Goal: Task Accomplishment & Management: Manage account settings

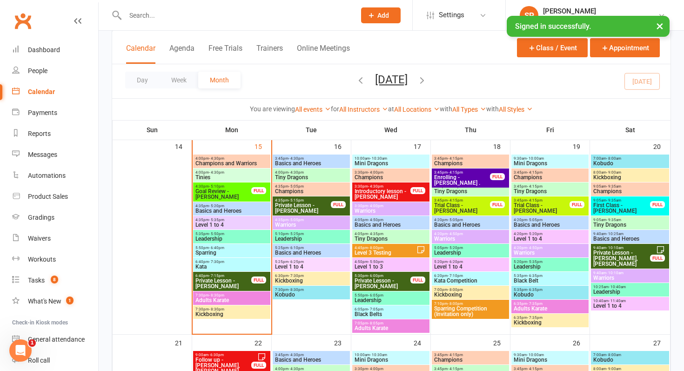
click at [381, 16] on span "Add" at bounding box center [383, 15] width 12 height 7
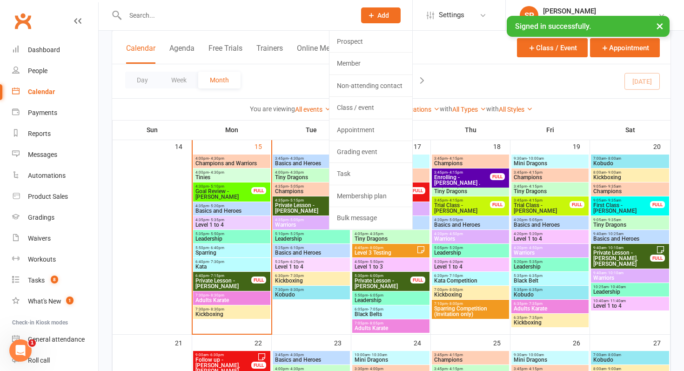
click at [286, 4] on div at bounding box center [230, 15] width 237 height 30
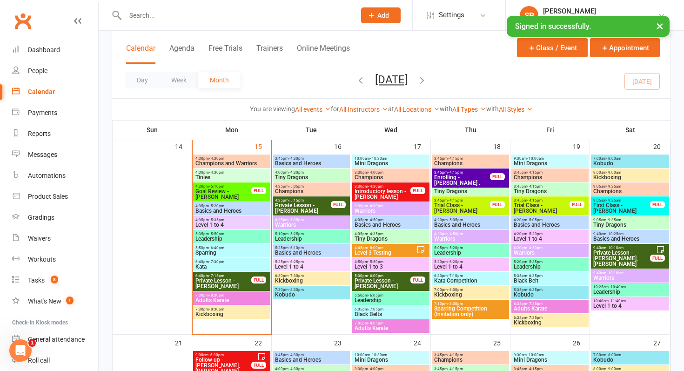
click at [291, 15] on input "text" at bounding box center [235, 15] width 226 height 13
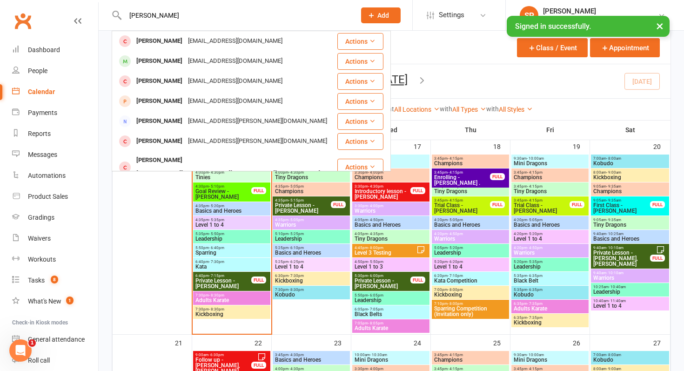
type input "[PERSON_NAME]"
click at [368, 12] on icon at bounding box center [371, 15] width 8 height 8
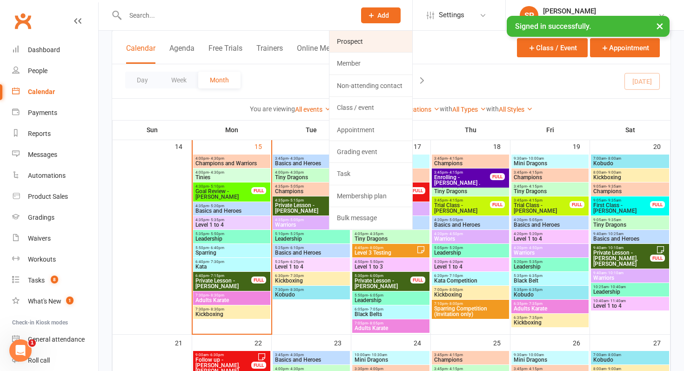
click at [333, 40] on link "Prospect" at bounding box center [370, 41] width 83 height 21
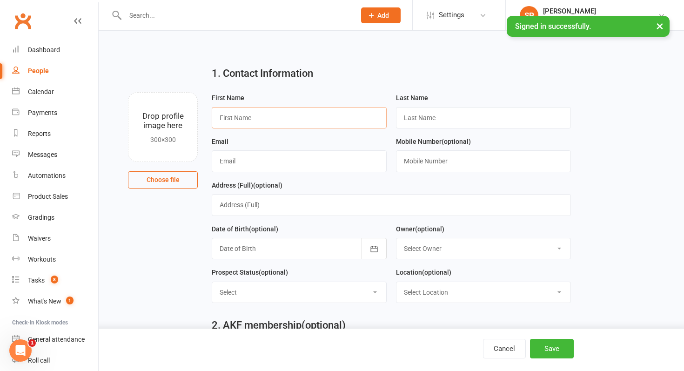
click at [272, 116] on input "text" at bounding box center [299, 117] width 175 height 21
type input "Caleb"
type input "[PERSON_NAME]"
click at [330, 165] on input "text" at bounding box center [299, 160] width 175 height 21
paste input "[EMAIL_ADDRESS][DOMAIN_NAME]"
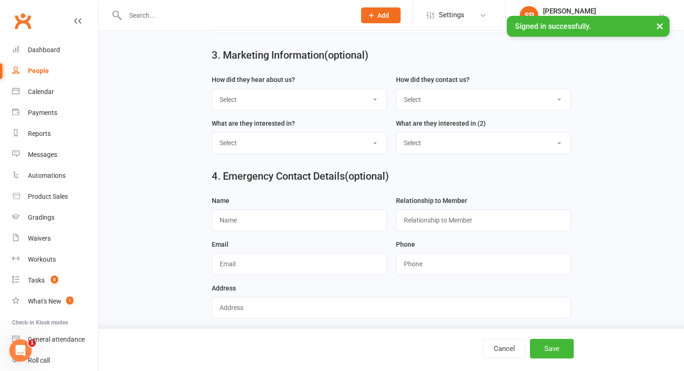
scroll to position [356, 0]
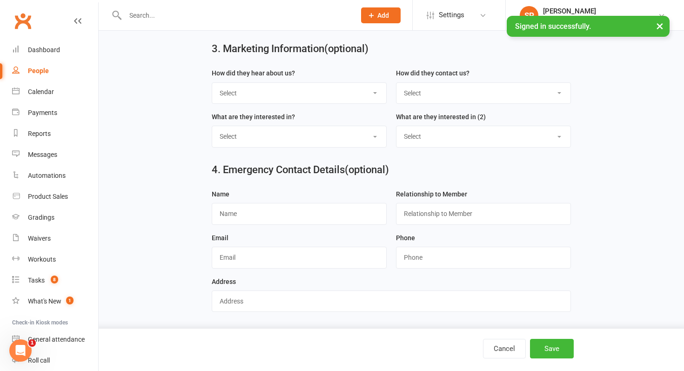
type input "[EMAIL_ADDRESS][DOMAIN_NAME]"
click at [352, 89] on select "Select S4 - Search Engine R2 - Friend Referral A5 - Radio A2 - Print Media A7 -…" at bounding box center [299, 93] width 174 height 20
select select "S1 - Facebook"
click at [212, 83] on select "Select S4 - Search Engine R2 - Friend Referral A5 - Radio A2 - Print Media A7 -…" at bounding box center [299, 93] width 174 height 20
click at [541, 348] on button "Save" at bounding box center [552, 349] width 44 height 20
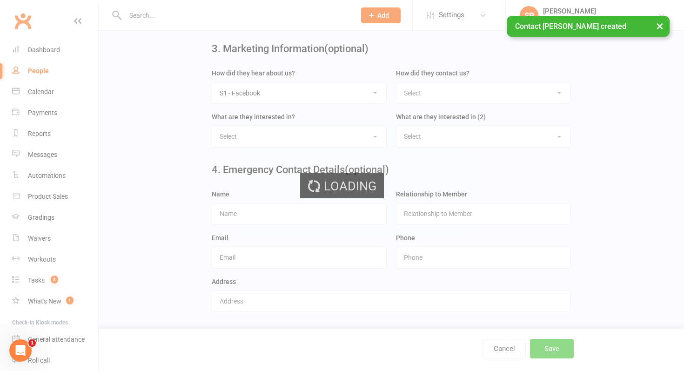
scroll to position [0, 0]
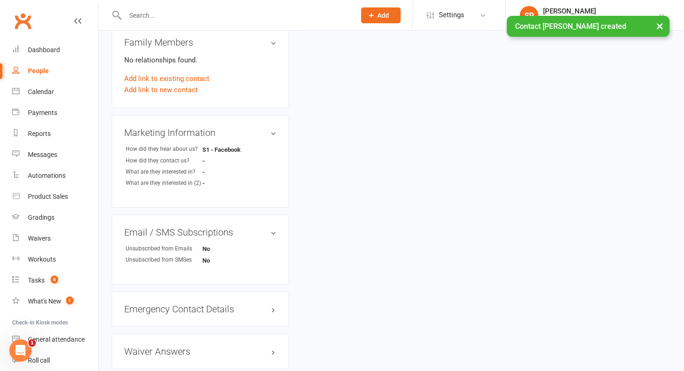
scroll to position [345, 0]
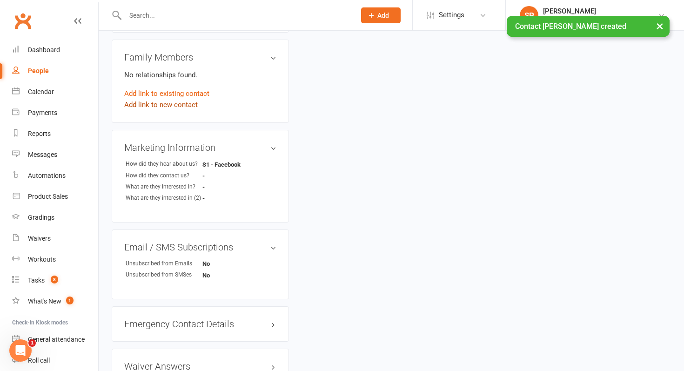
click at [164, 107] on link "Add link to new contact" at bounding box center [160, 104] width 73 height 11
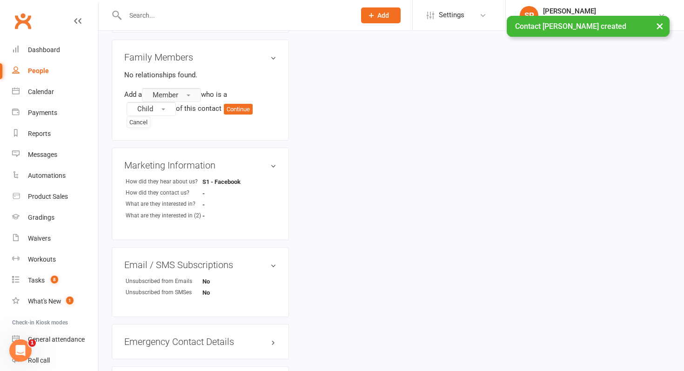
click at [199, 89] on button "Member" at bounding box center [171, 95] width 59 height 14
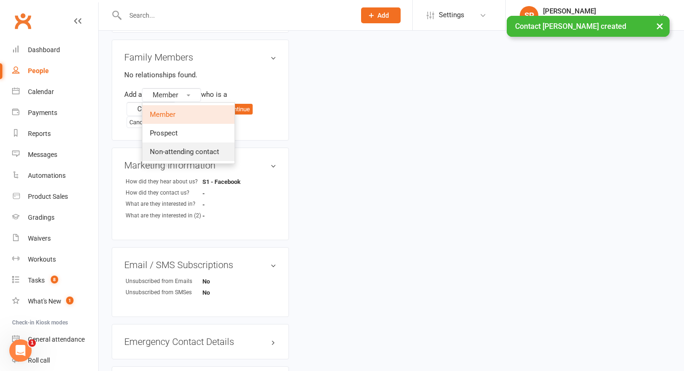
click at [192, 147] on span "Non-attending contact" at bounding box center [184, 151] width 69 height 8
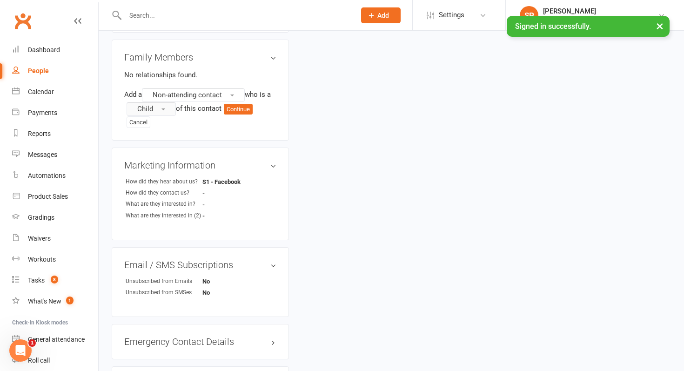
click at [165, 108] on span "button" at bounding box center [163, 109] width 4 height 2
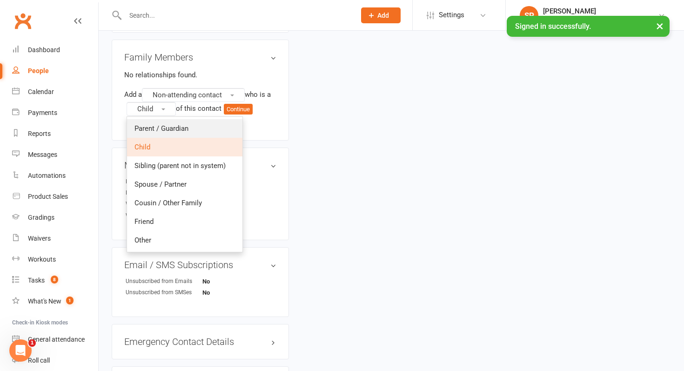
click at [166, 119] on link "Parent / Guardian" at bounding box center [184, 128] width 115 height 19
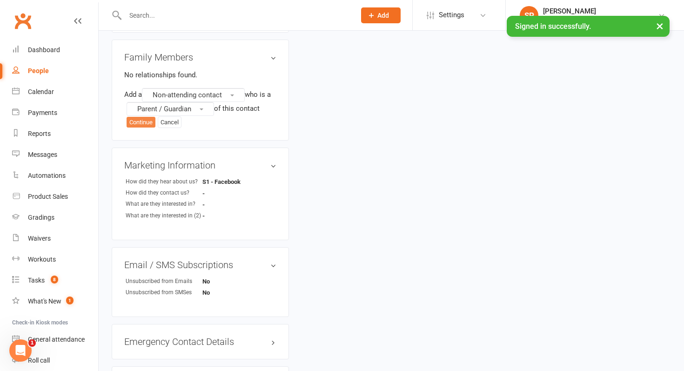
click at [138, 117] on button "Continue" at bounding box center [140, 122] width 29 height 11
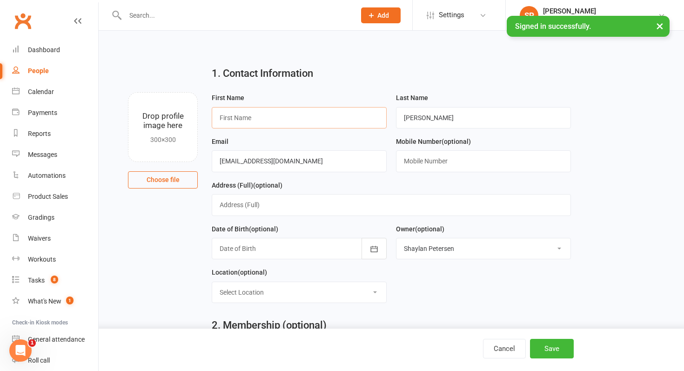
click at [325, 118] on input "text" at bounding box center [299, 117] width 175 height 21
type input "[PERSON_NAME]"
click at [557, 354] on button "Save" at bounding box center [552, 349] width 44 height 20
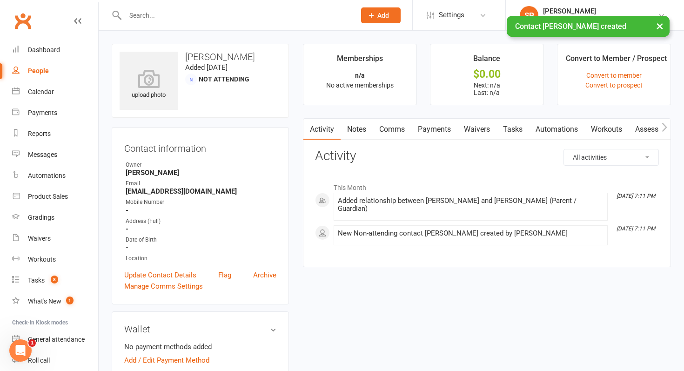
click at [471, 124] on link "Waivers" at bounding box center [476, 129] width 39 height 21
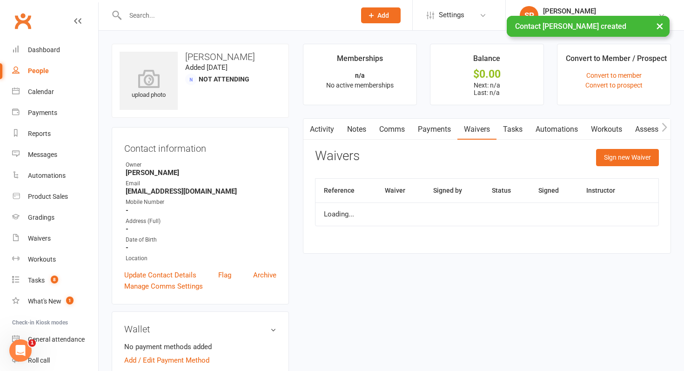
click at [630, 145] on div "Activity Notes Comms Payments Waivers Tasks Automations Workouts Assessments Cr…" at bounding box center [487, 185] width 368 height 135
click at [630, 154] on button "Sign new Waiver" at bounding box center [627, 157] width 63 height 17
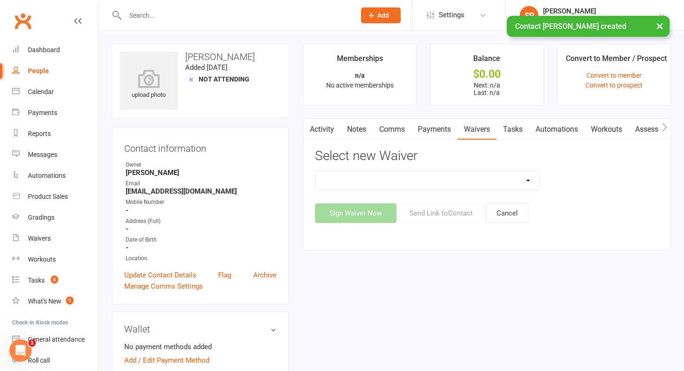
click at [400, 183] on select "Direct Debit Request Festival Enrolment Festival Trial Class Holiday Camp Waive…" at bounding box center [427, 180] width 224 height 19
select select "13124"
click at [315, 171] on select "Direct Debit Request Festival Enrolment Festival Trial Class Holiday Camp Waive…" at bounding box center [427, 180] width 224 height 19
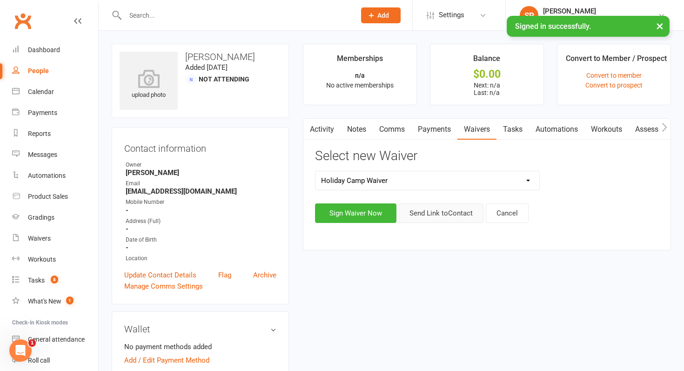
click at [446, 220] on button "Send Link to Contact" at bounding box center [440, 213] width 85 height 20
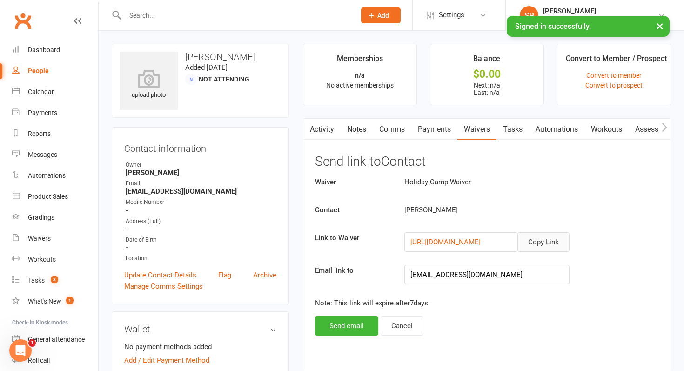
click at [553, 239] on button "Copy Link" at bounding box center [543, 242] width 52 height 20
click at [41, 96] on link "Calendar" at bounding box center [55, 91] width 86 height 21
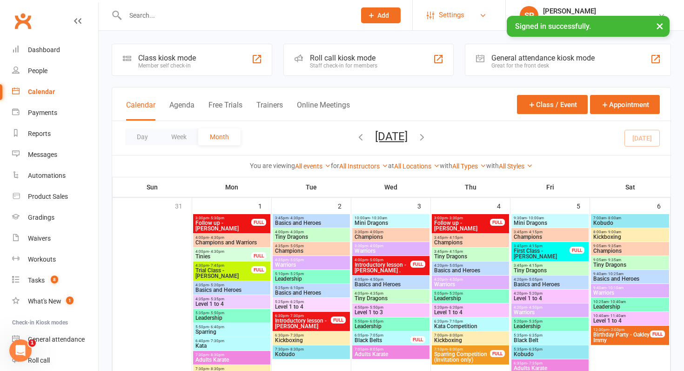
click at [438, 11] on span "Settings" at bounding box center [451, 15] width 26 height 21
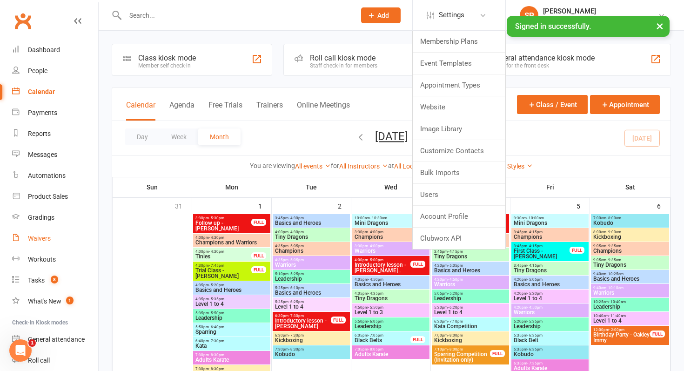
click at [37, 233] on link "Waivers" at bounding box center [55, 238] width 86 height 21
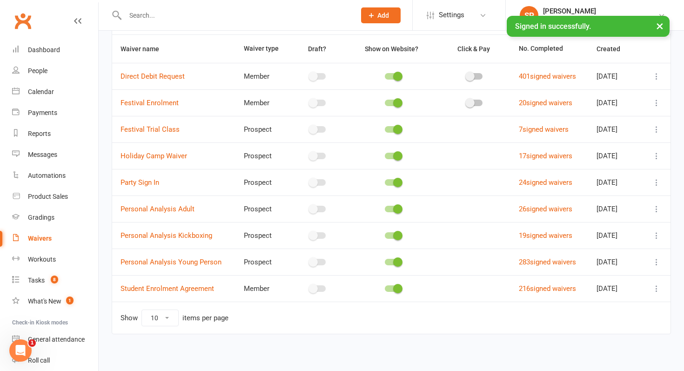
scroll to position [66, 0]
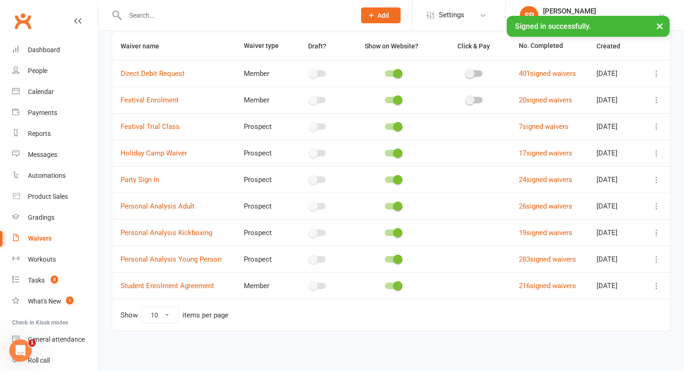
click at [656, 152] on icon at bounding box center [655, 152] width 9 height 9
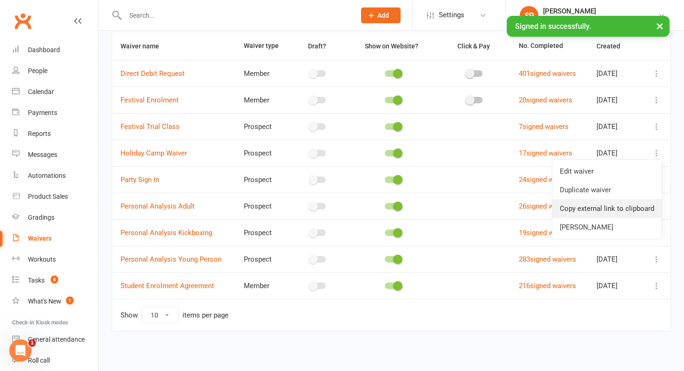
click at [610, 211] on link "Copy external link to clipboard" at bounding box center [606, 208] width 109 height 19
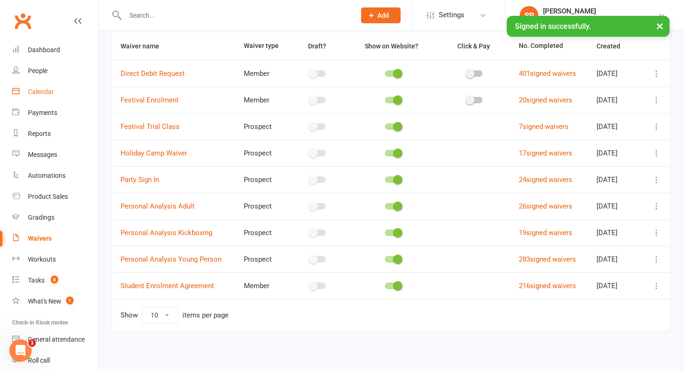
click at [76, 98] on link "Calendar" at bounding box center [55, 91] width 86 height 21
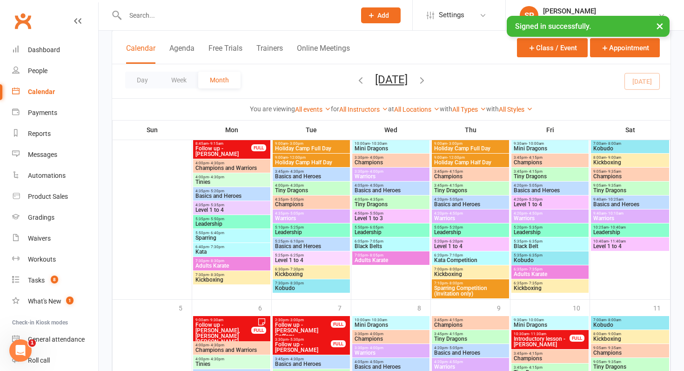
scroll to position [880, 0]
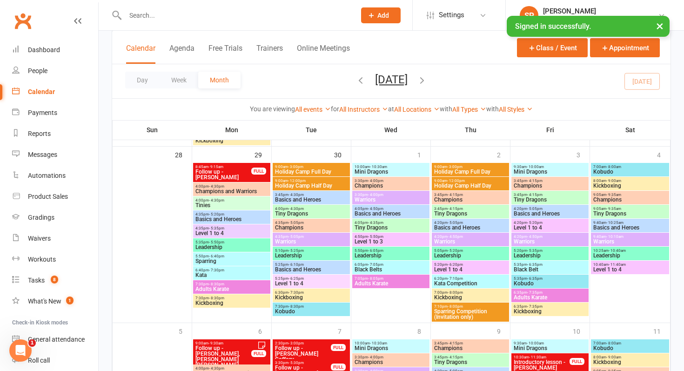
click at [308, 179] on span "9:00am - 12:00pm" at bounding box center [310, 181] width 73 height 4
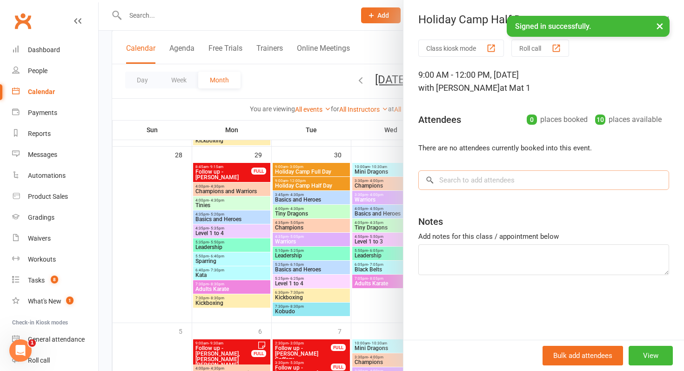
click at [481, 178] on input "search" at bounding box center [543, 180] width 251 height 20
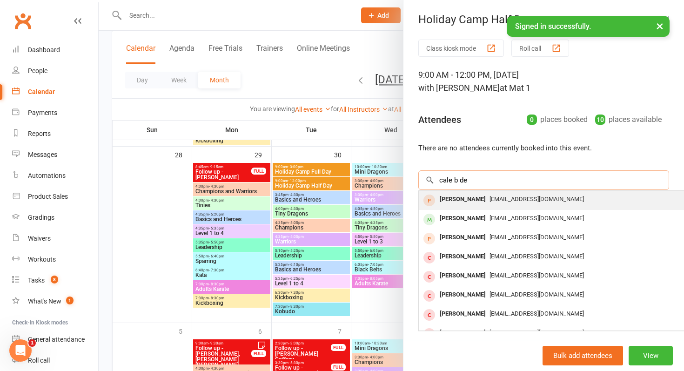
type input "cale b de"
click at [505, 208] on div "[PERSON_NAME] [PERSON_NAME][EMAIL_ADDRESS][DOMAIN_NAME]" at bounding box center [557, 200] width 278 height 19
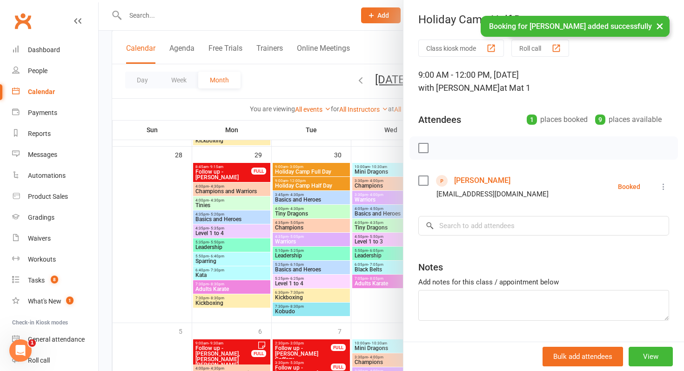
click at [298, 181] on div at bounding box center [391, 185] width 585 height 371
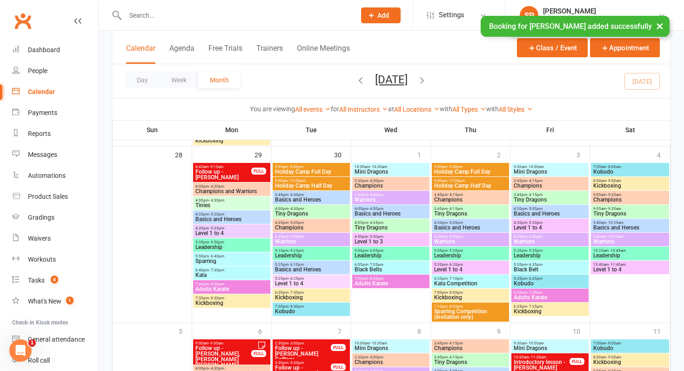
click at [305, 172] on span "Holiday Camp Full Day" at bounding box center [310, 172] width 73 height 6
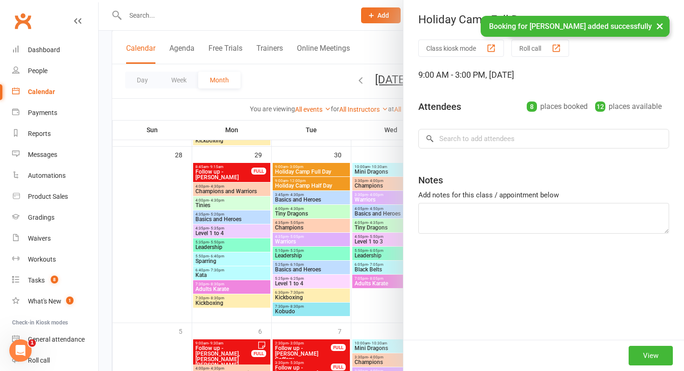
click at [305, 172] on div at bounding box center [391, 185] width 585 height 371
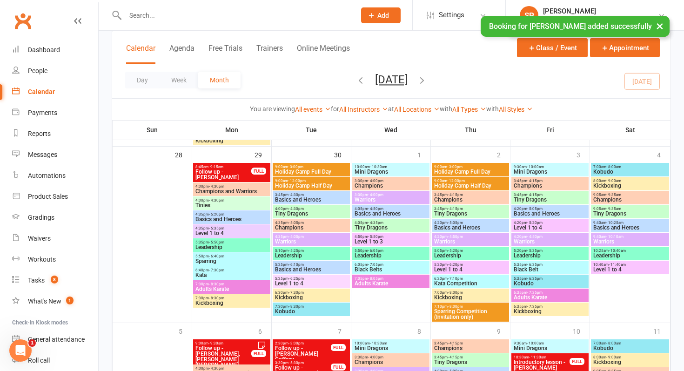
click at [477, 169] on span "Holiday Camp Full Day" at bounding box center [469, 172] width 73 height 6
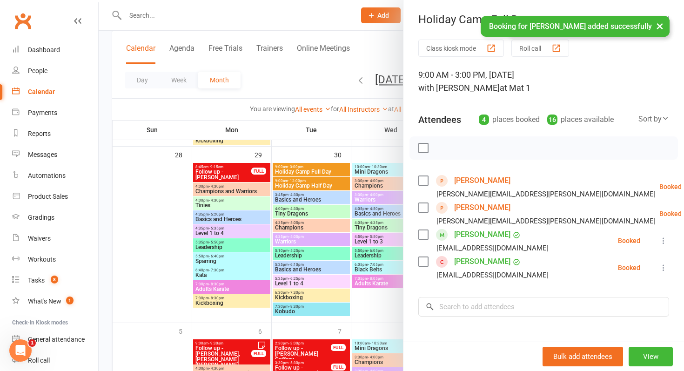
click at [357, 203] on div at bounding box center [391, 185] width 585 height 371
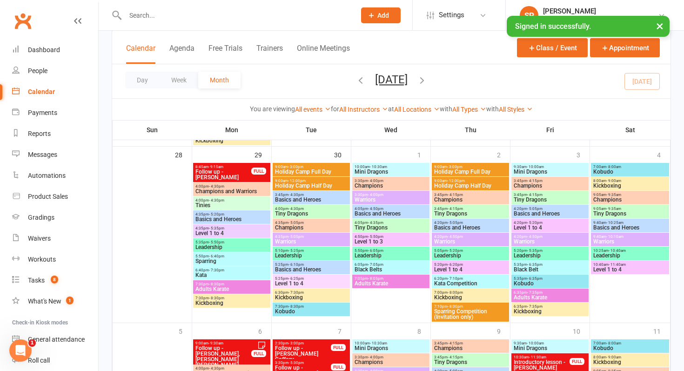
click at [470, 188] on span "Holiday Camp Half Day" at bounding box center [469, 186] width 73 height 6
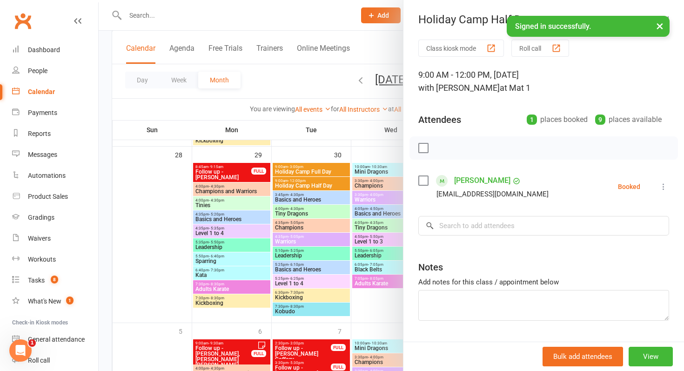
click at [334, 238] on div at bounding box center [391, 185] width 585 height 371
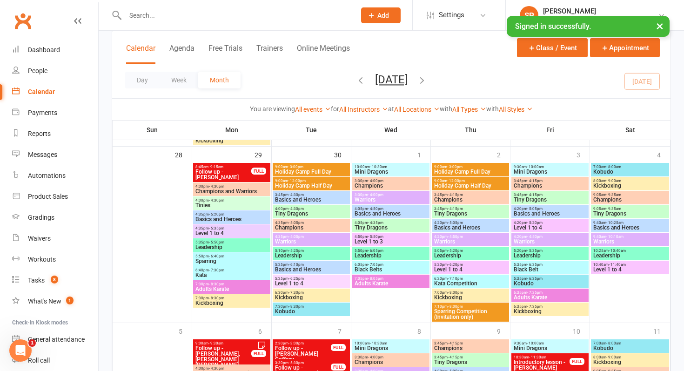
click at [292, 186] on span "Holiday Camp Half Day" at bounding box center [310, 186] width 73 height 6
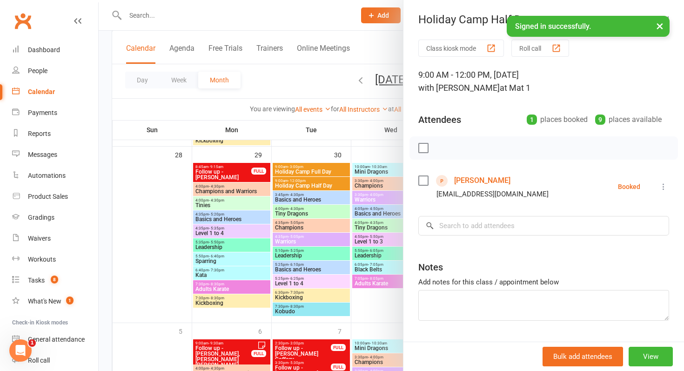
click at [304, 77] on div at bounding box center [391, 185] width 585 height 371
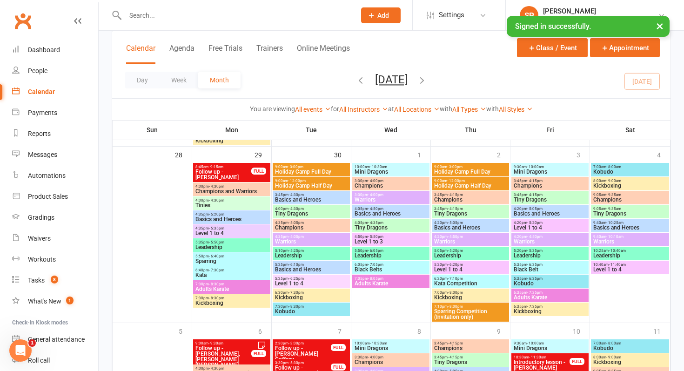
click at [367, 19] on icon at bounding box center [371, 15] width 8 height 8
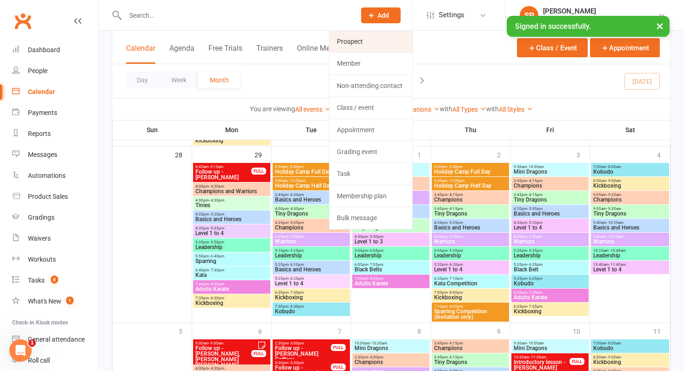
click at [365, 35] on link "Prospect" at bounding box center [370, 41] width 83 height 21
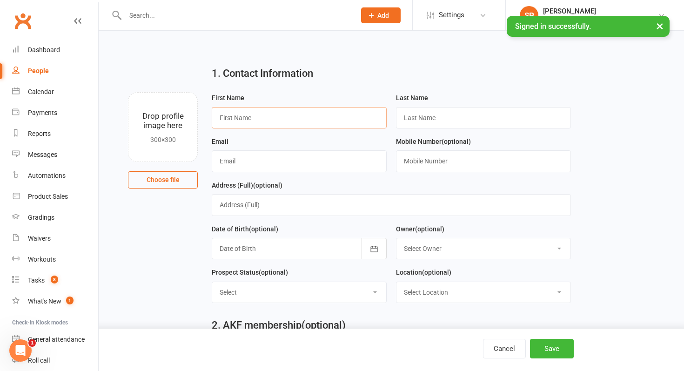
click at [271, 110] on input "text" at bounding box center [299, 117] width 175 height 21
type input "[PERSON_NAME]"
type input "Wall"
click at [350, 153] on input "text" at bounding box center [299, 160] width 175 height 21
type input "[EMAIL_ADDRESS][DOMAIN_NAME]"
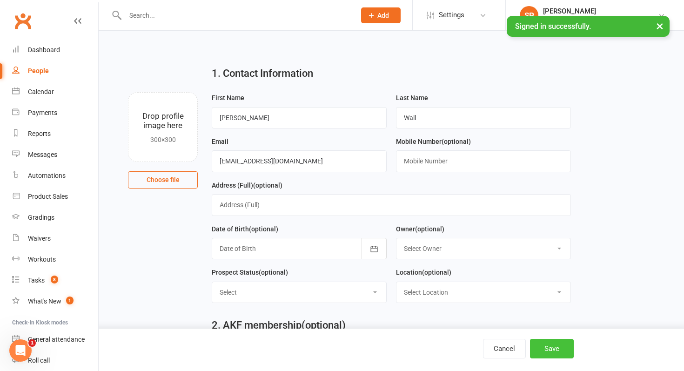
click at [543, 340] on button "Save" at bounding box center [552, 349] width 44 height 20
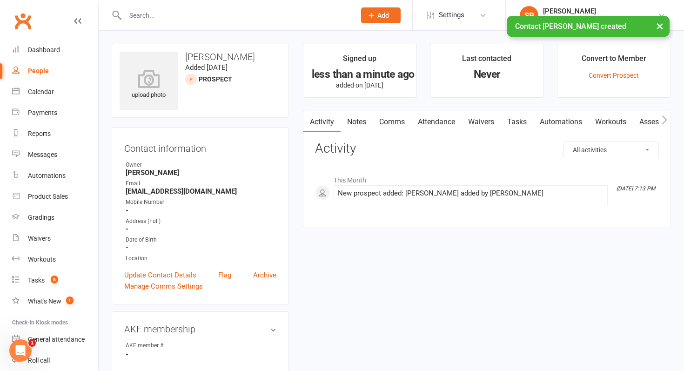
click at [372, 14] on icon at bounding box center [371, 15] width 8 height 8
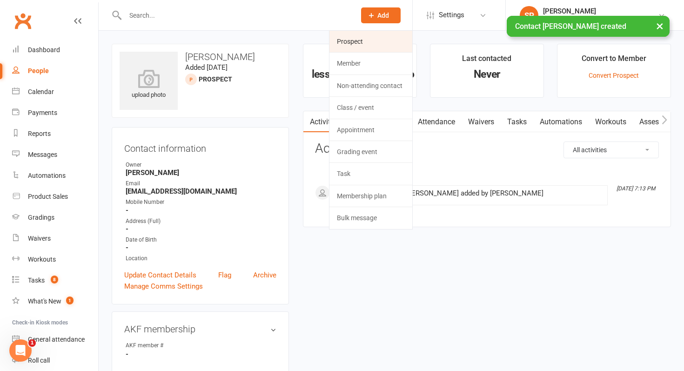
click at [373, 40] on link "Prospect" at bounding box center [370, 41] width 83 height 21
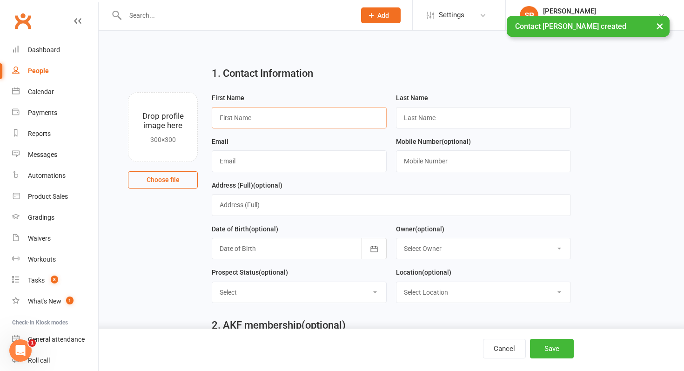
click at [263, 123] on input "text" at bounding box center [299, 117] width 175 height 21
click at [229, 116] on input "Miler" at bounding box center [299, 117] width 175 height 21
type input "[PERSON_NAME]"
click at [471, 124] on input "text" at bounding box center [483, 117] width 175 height 21
type input "[PERSON_NAME]"
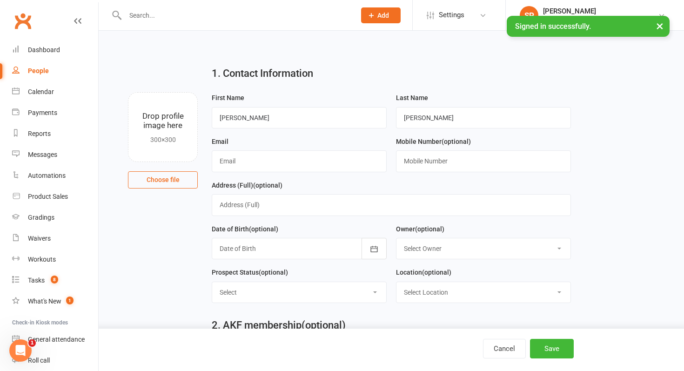
click at [496, 187] on div "Address (Full) (optional)" at bounding box center [391, 197] width 359 height 36
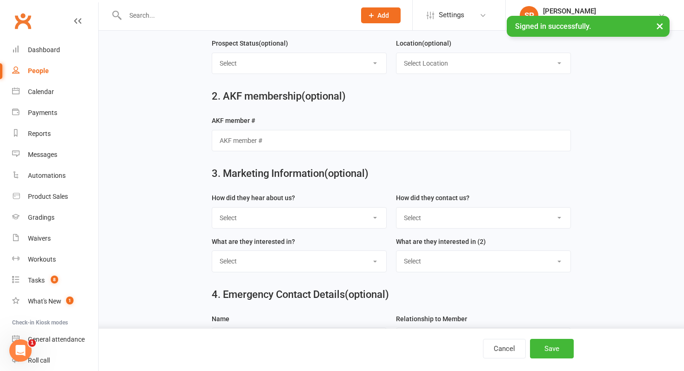
scroll to position [90, 0]
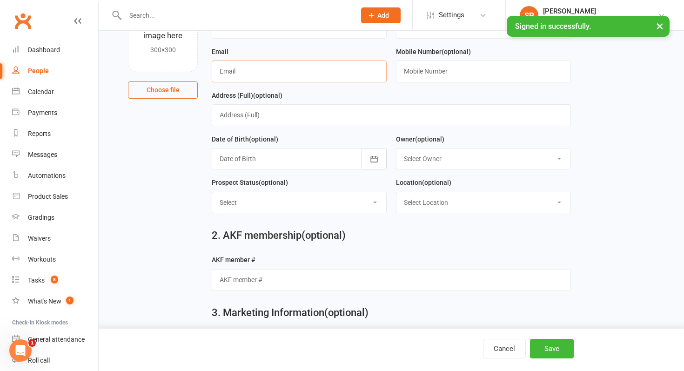
click at [297, 72] on input "text" at bounding box center [299, 70] width 175 height 21
paste input "[URL][DOMAIN_NAME]"
drag, startPoint x: 359, startPoint y: 73, endPoint x: 199, endPoint y: 71, distance: 159.5
click at [199, 2] on div "Drop profile image here 300×300 Choose file First Name [PERSON_NAME] Last Name …" at bounding box center [391, 2] width 559 height 0
type input "[EMAIL_ADDRESS][DOMAIN_NAME]"
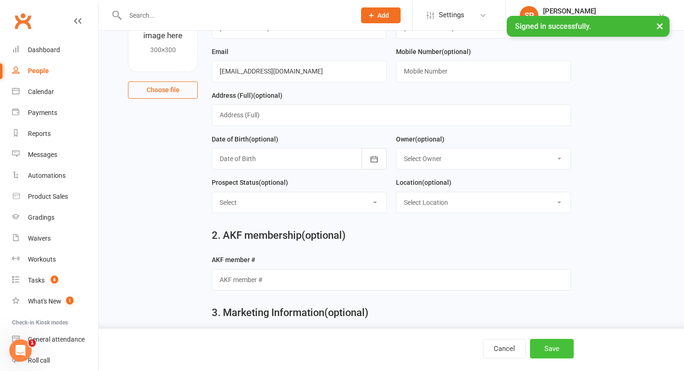
click at [555, 351] on button "Save" at bounding box center [552, 349] width 44 height 20
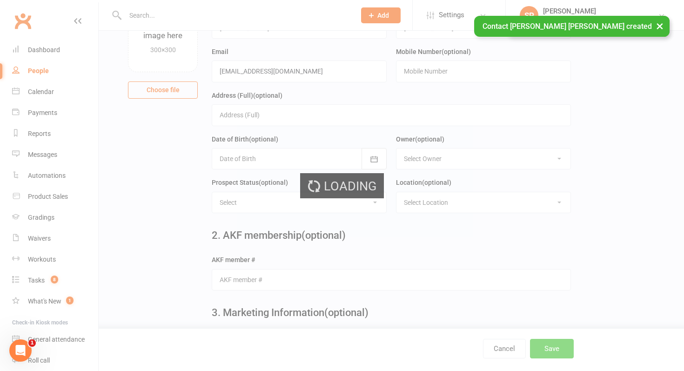
scroll to position [0, 0]
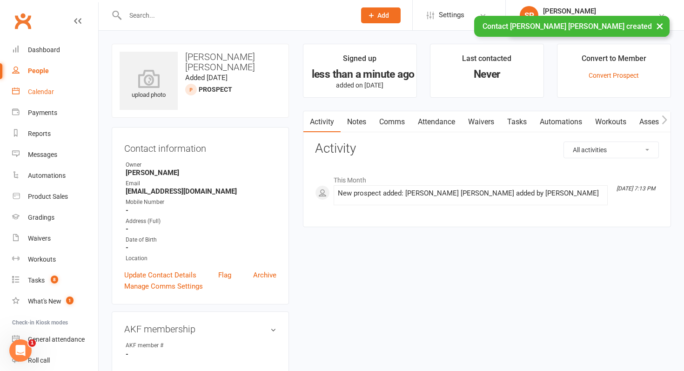
click at [51, 91] on div "Calendar" at bounding box center [41, 91] width 26 height 7
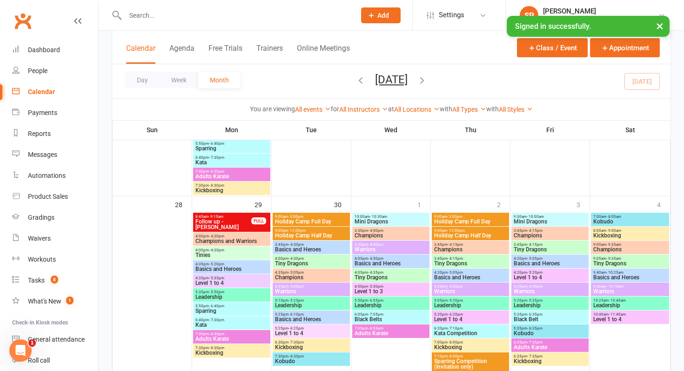
scroll to position [843, 0]
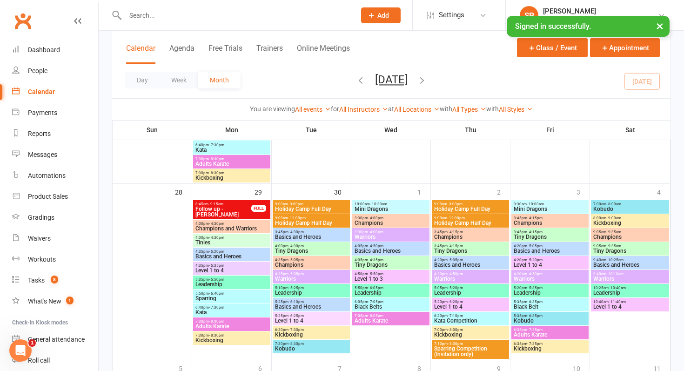
click at [315, 206] on span "Holiday Camp Full Day" at bounding box center [310, 209] width 73 height 6
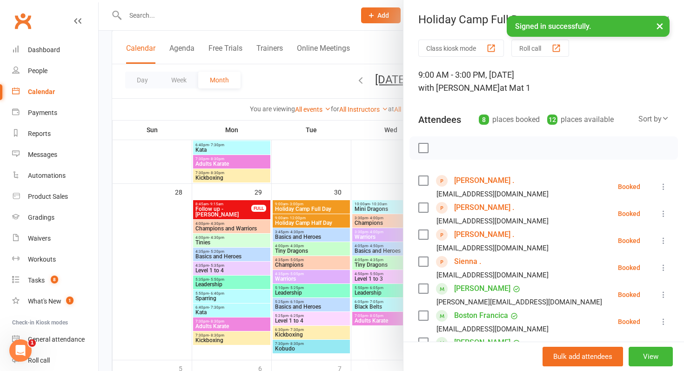
click at [312, 225] on div at bounding box center [391, 185] width 585 height 371
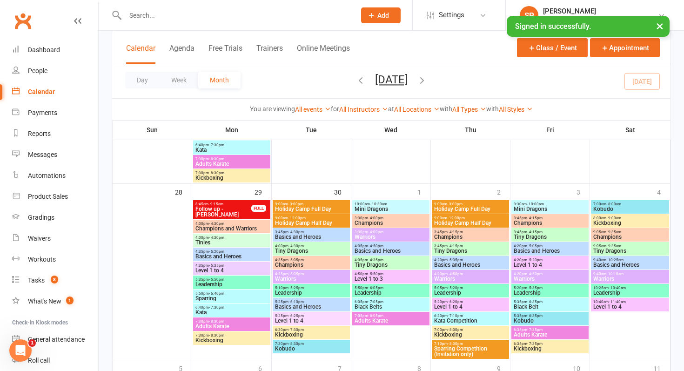
click at [301, 224] on span "Holiday Camp Half Day" at bounding box center [310, 223] width 73 height 6
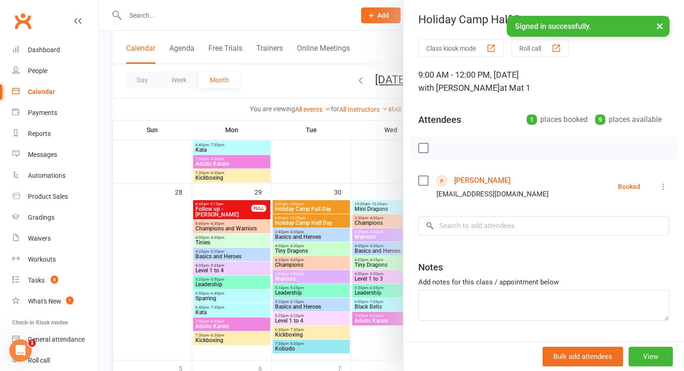
scroll to position [26, 0]
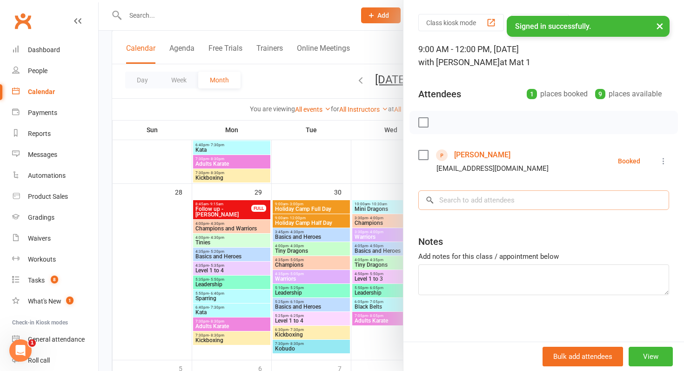
click at [481, 191] on input "search" at bounding box center [543, 200] width 251 height 20
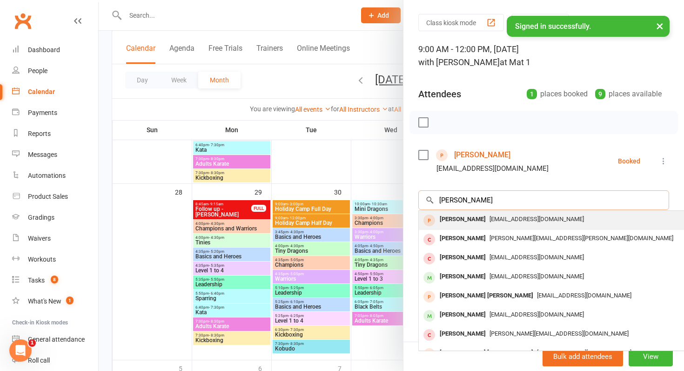
type input "[PERSON_NAME]"
click at [477, 213] on div "[EMAIL_ADDRESS][DOMAIN_NAME]" at bounding box center [557, 219] width 271 height 13
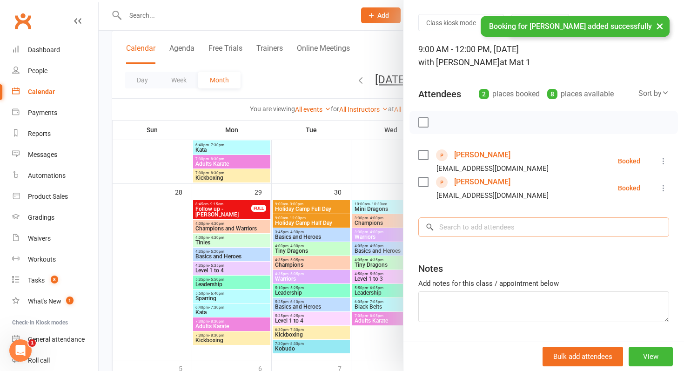
click at [478, 224] on input "search" at bounding box center [543, 227] width 251 height 20
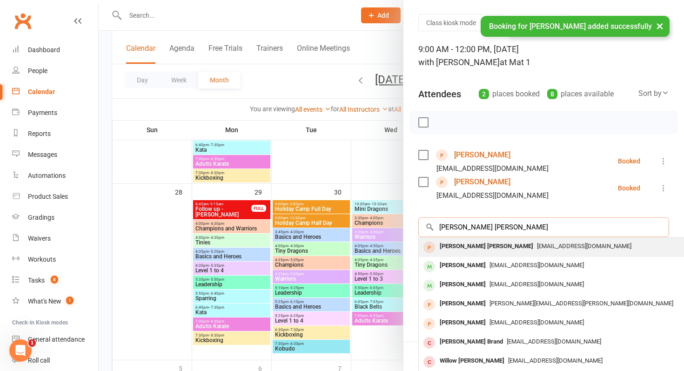
type input "[PERSON_NAME] [PERSON_NAME]"
click at [472, 248] on div "[PERSON_NAME] [PERSON_NAME]" at bounding box center [486, 245] width 101 height 13
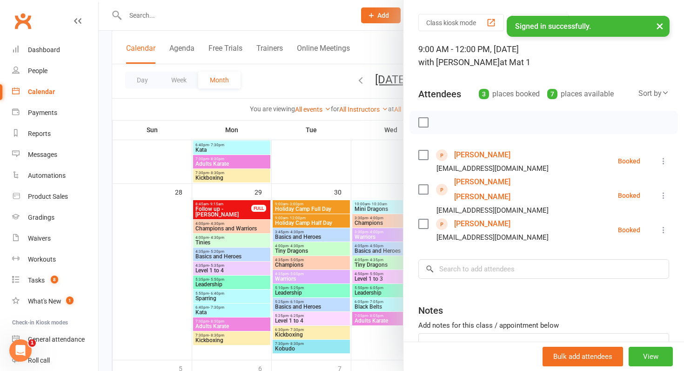
click at [166, 30] on div at bounding box center [391, 185] width 585 height 371
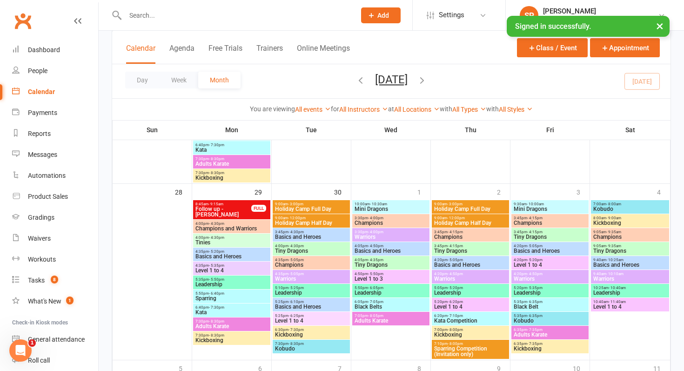
click at [168, 11] on input "text" at bounding box center [235, 15] width 226 height 13
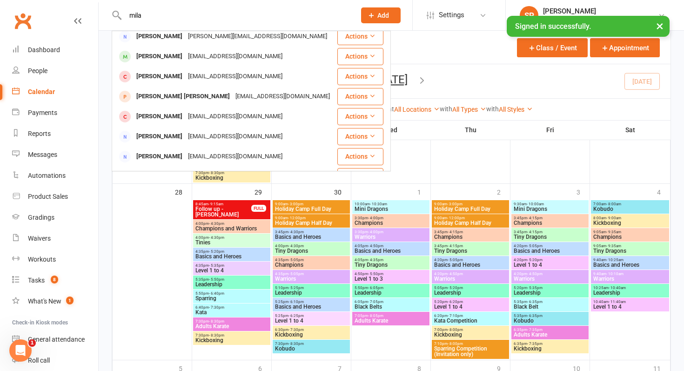
scroll to position [120, 0]
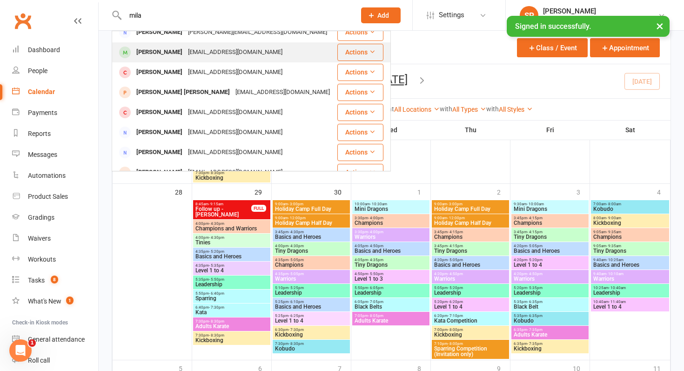
type input "mila"
click at [177, 47] on div "[PERSON_NAME] [EMAIL_ADDRESS][DOMAIN_NAME]" at bounding box center [225, 52] width 224 height 19
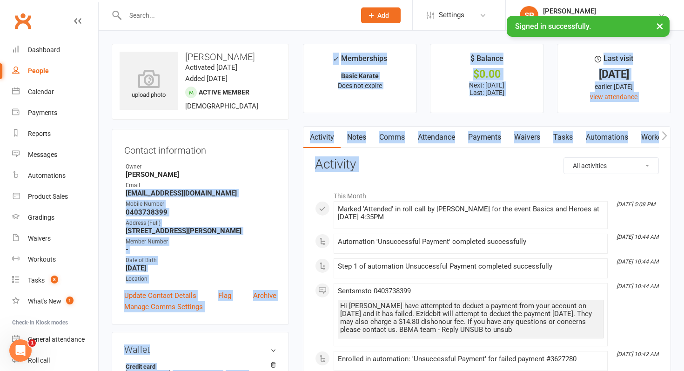
drag, startPoint x: 126, startPoint y: 194, endPoint x: 337, endPoint y: 186, distance: 211.3
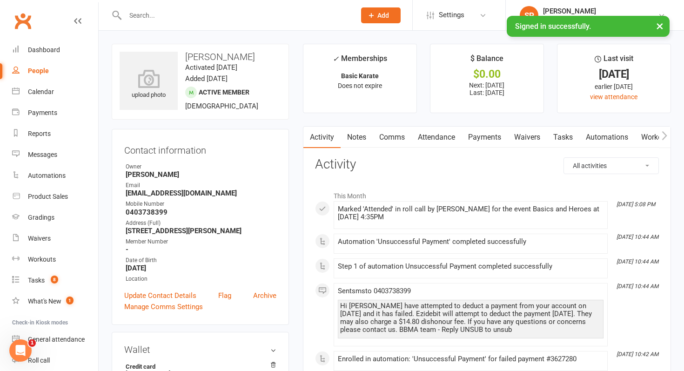
click at [224, 202] on div "Mobile Number" at bounding box center [201, 203] width 151 height 9
drag, startPoint x: 229, startPoint y: 192, endPoint x: 125, endPoint y: 193, distance: 104.2
click at [126, 193] on strong "[EMAIL_ADDRESS][DOMAIN_NAME]" at bounding box center [201, 193] width 151 height 8
copy strong "[EMAIL_ADDRESS][DOMAIN_NAME]"
click at [60, 50] on link "Dashboard" at bounding box center [55, 50] width 86 height 21
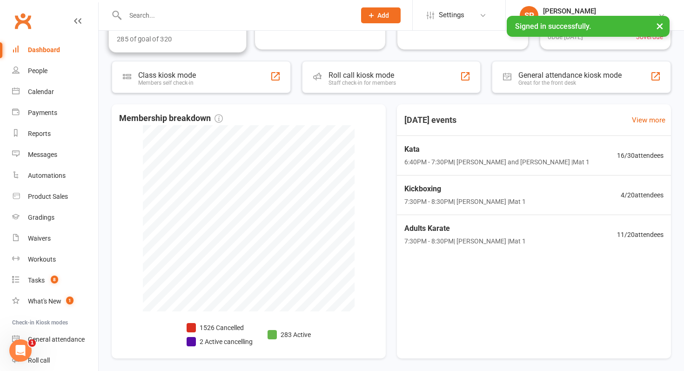
scroll to position [179, 0]
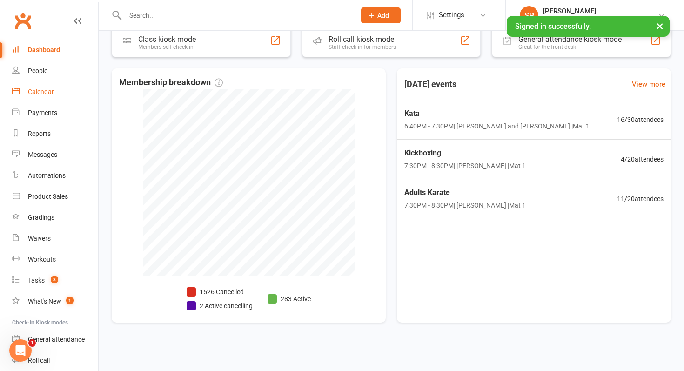
click at [36, 86] on link "Calendar" at bounding box center [55, 91] width 86 height 21
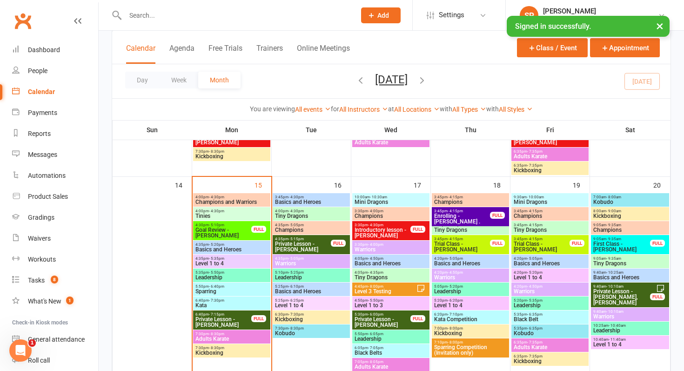
scroll to position [436, 0]
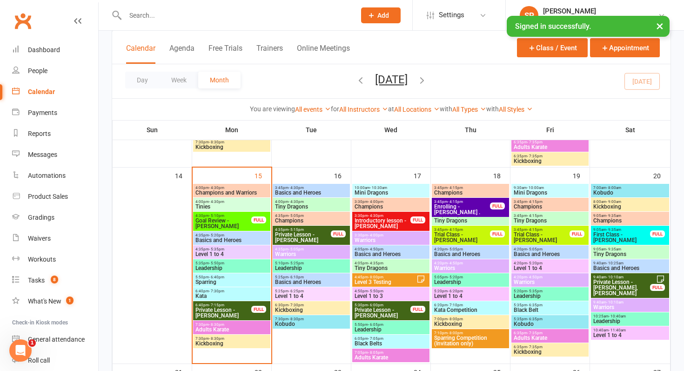
click at [206, 207] on span "Tinies" at bounding box center [231, 207] width 73 height 6
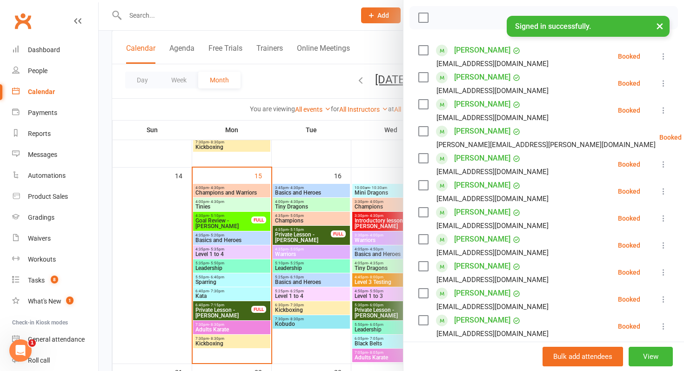
scroll to position [132, 0]
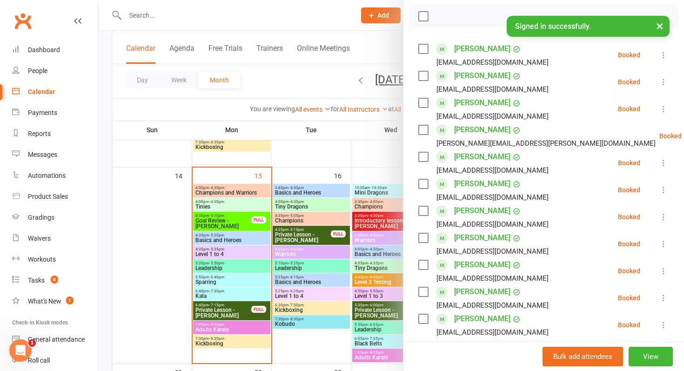
click at [658, 80] on icon at bounding box center [662, 81] width 9 height 9
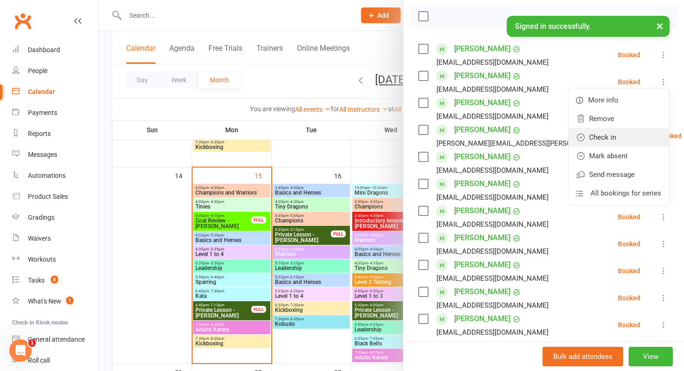
click at [612, 133] on link "Check in" at bounding box center [618, 137] width 100 height 19
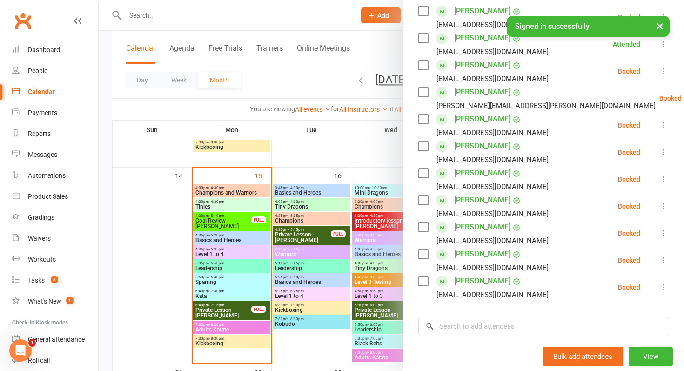
scroll to position [179, 0]
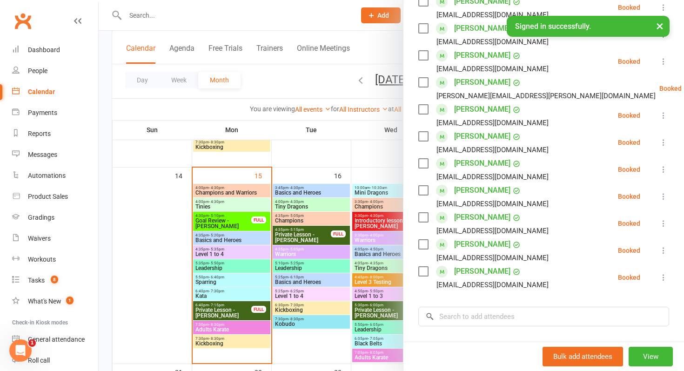
click at [663, 58] on icon at bounding box center [662, 61] width 9 height 9
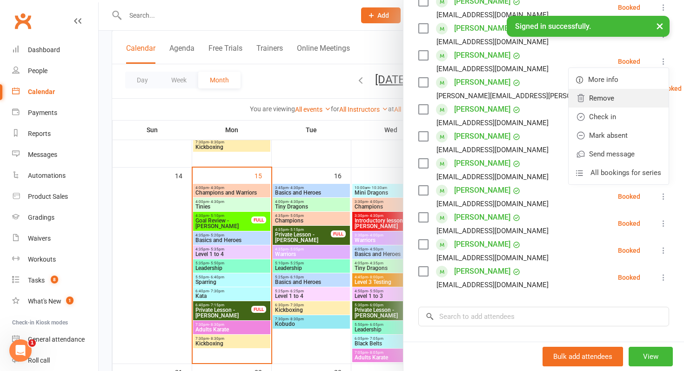
click at [626, 98] on link "Remove" at bounding box center [618, 98] width 100 height 19
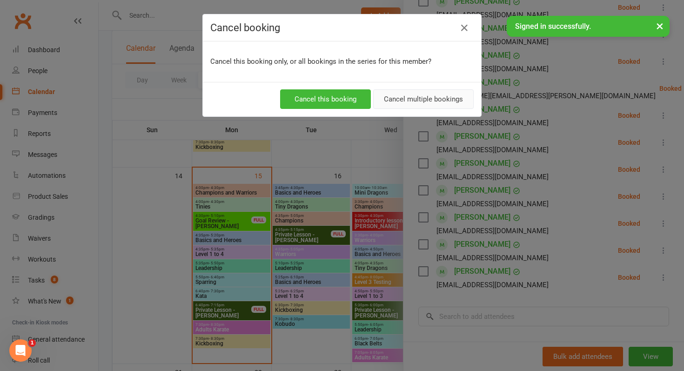
click at [431, 96] on button "Cancel multiple bookings" at bounding box center [423, 99] width 100 height 20
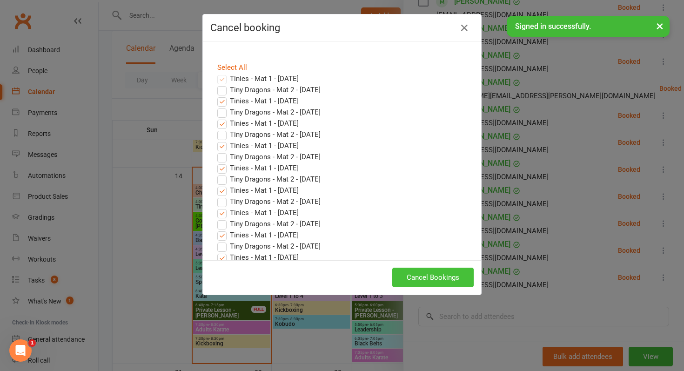
click at [425, 284] on button "Cancel Bookings" at bounding box center [432, 277] width 81 height 20
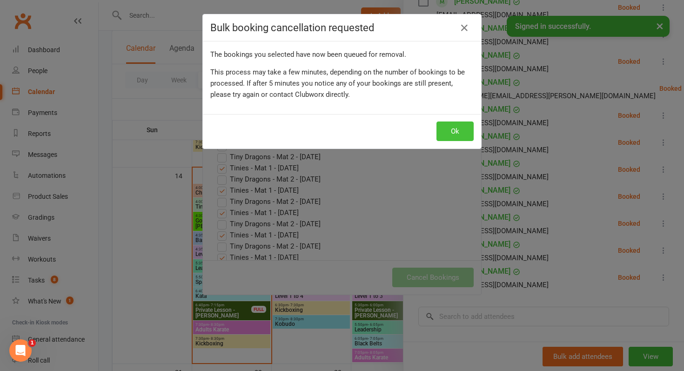
click at [458, 127] on button "Ok" at bounding box center [454, 131] width 37 height 20
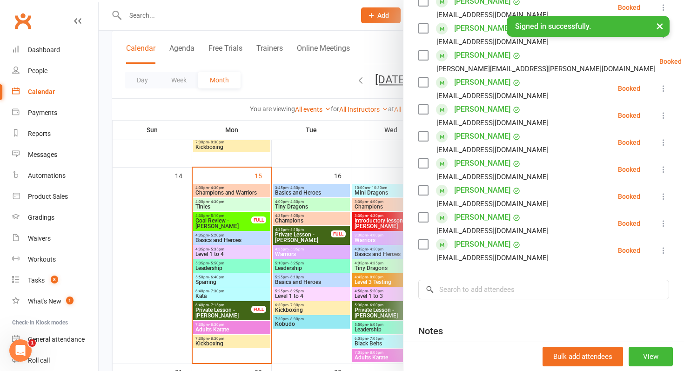
click at [658, 110] on button at bounding box center [662, 115] width 11 height 11
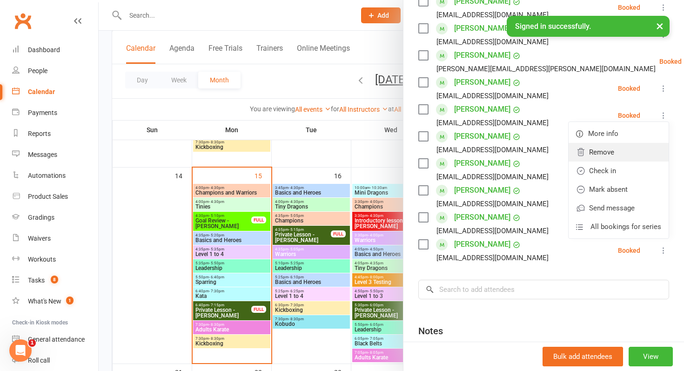
click at [624, 153] on link "Remove" at bounding box center [618, 152] width 100 height 19
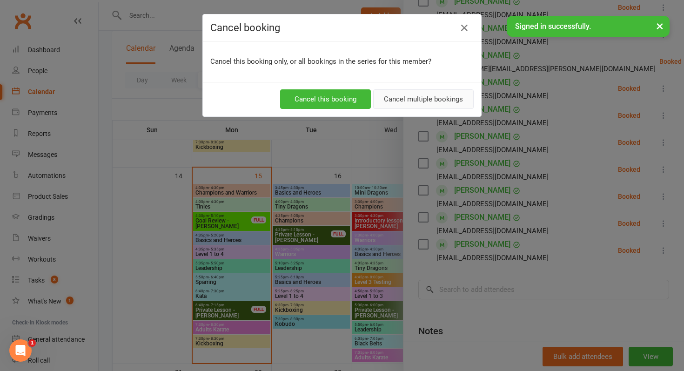
click at [449, 99] on button "Cancel multiple bookings" at bounding box center [423, 99] width 100 height 20
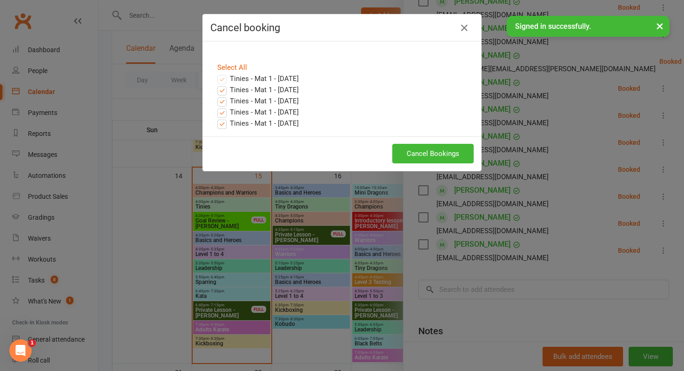
click at [442, 143] on div "Cancel Bookings" at bounding box center [342, 153] width 278 height 34
click at [445, 158] on button "Cancel Bookings" at bounding box center [432, 154] width 81 height 20
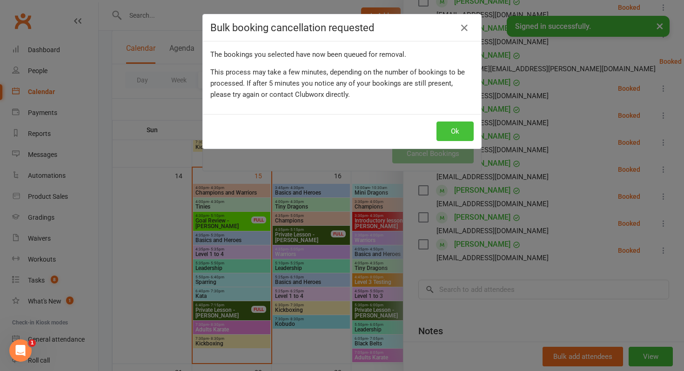
click at [457, 123] on button "Ok" at bounding box center [454, 131] width 37 height 20
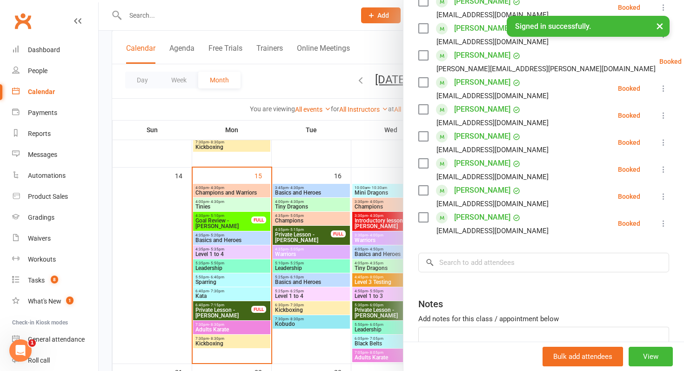
click at [668, 171] on button at bounding box center [662, 169] width 11 height 11
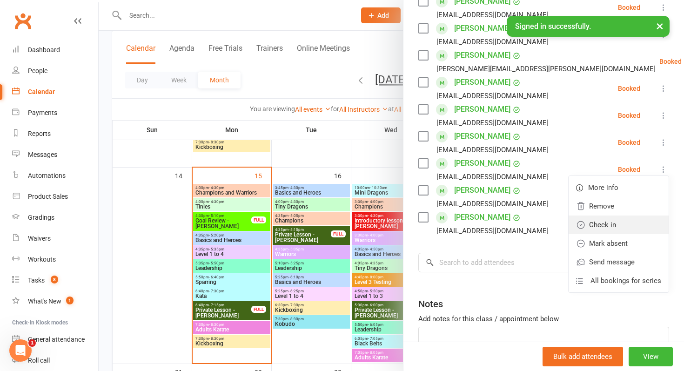
click at [643, 227] on link "Check in" at bounding box center [618, 224] width 100 height 19
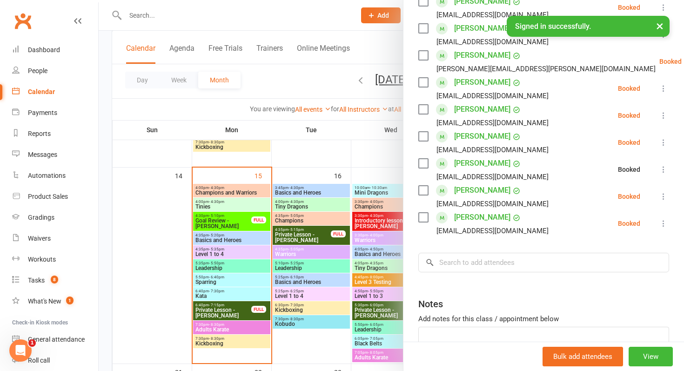
click at [658, 227] on icon at bounding box center [662, 223] width 9 height 9
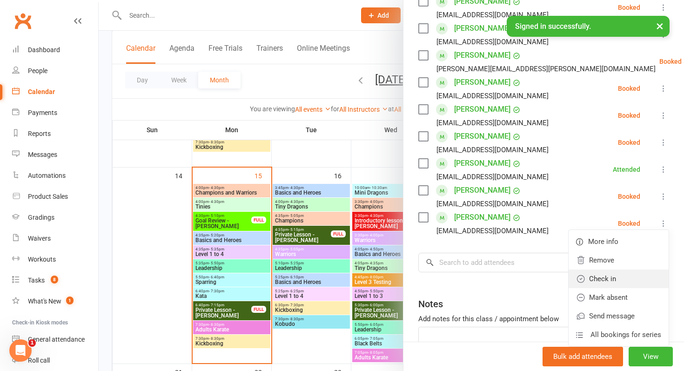
click at [628, 270] on link "Check in" at bounding box center [618, 278] width 100 height 19
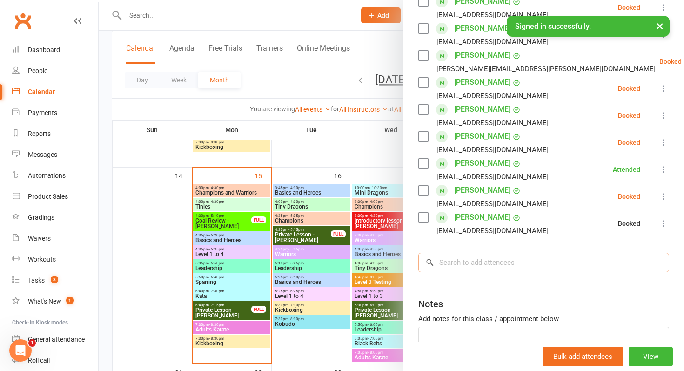
click at [610, 268] on input "search" at bounding box center [543, 262] width 251 height 20
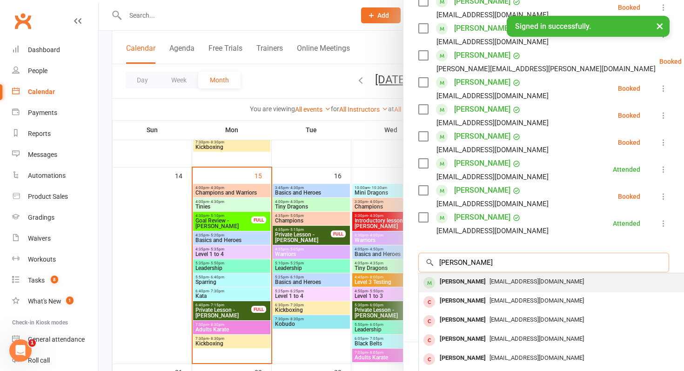
type input "[PERSON_NAME]"
click at [599, 277] on div "[EMAIL_ADDRESS][DOMAIN_NAME]" at bounding box center [557, 281] width 271 height 13
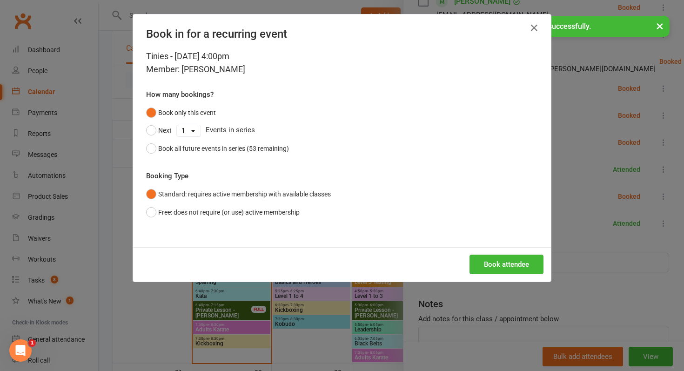
click at [253, 157] on div "Tinies - [DATE] 4:00pm Member: [PERSON_NAME] How many bookings? Book only this …" at bounding box center [342, 148] width 418 height 197
click at [259, 152] on div "Book all future events in series (53 remaining)" at bounding box center [223, 148] width 131 height 10
click at [501, 261] on button "Book attendee" at bounding box center [506, 264] width 74 height 20
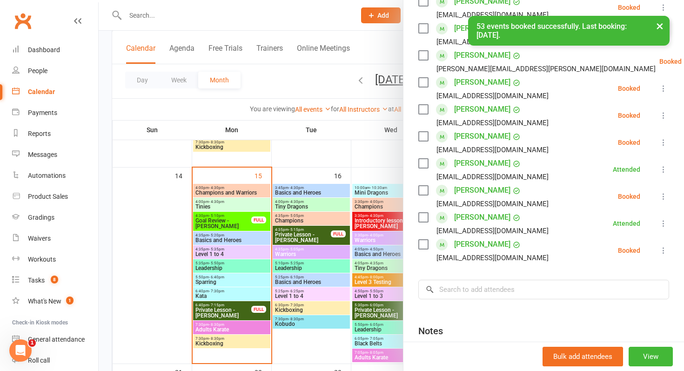
click at [666, 248] on icon at bounding box center [662, 250] width 9 height 9
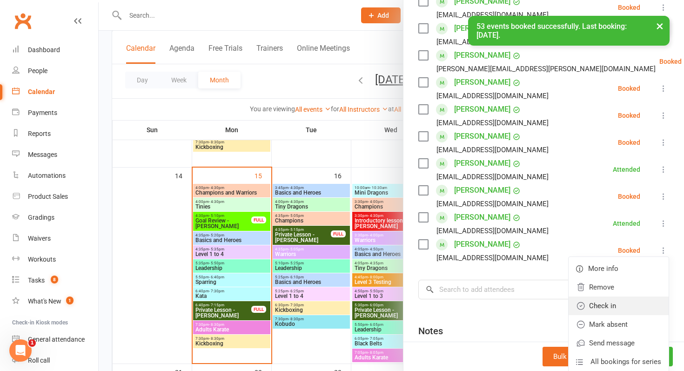
click at [630, 305] on link "Check in" at bounding box center [618, 305] width 100 height 19
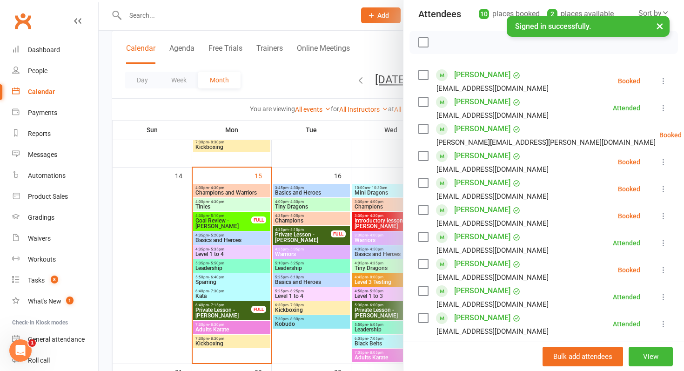
scroll to position [104, 0]
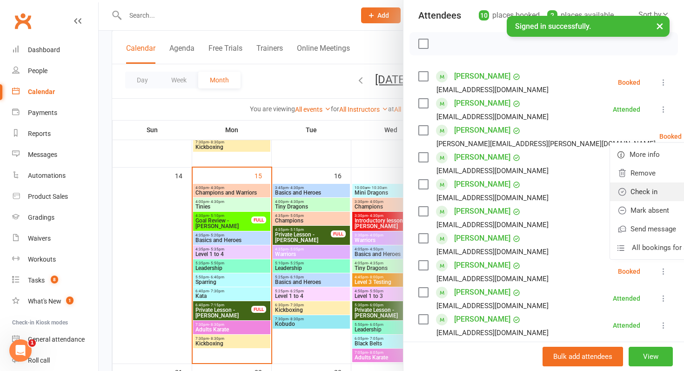
click at [613, 191] on link "Check in" at bounding box center [660, 191] width 100 height 19
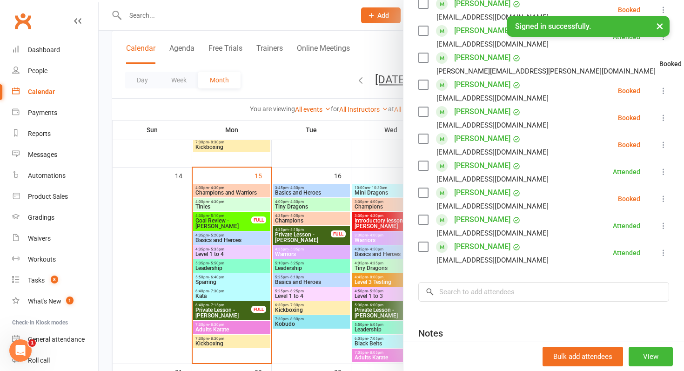
scroll to position [185, 0]
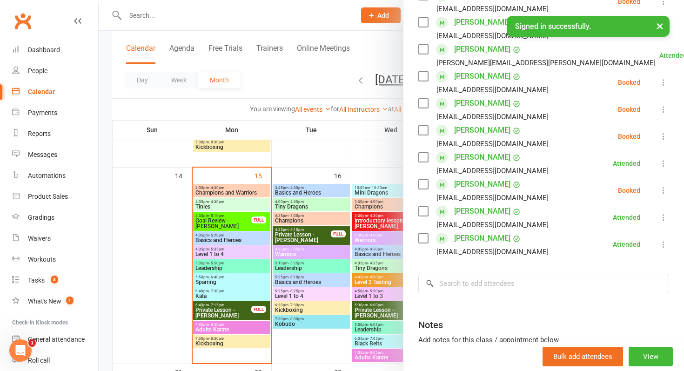
click at [195, 13] on div at bounding box center [391, 185] width 585 height 371
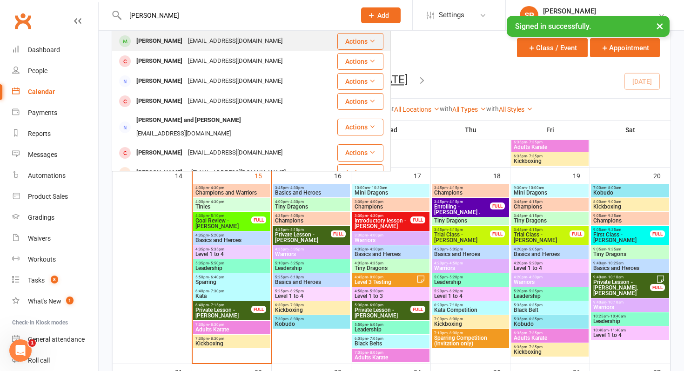
type input "[PERSON_NAME]"
click at [187, 41] on div "[EMAIL_ADDRESS][DOMAIN_NAME]" at bounding box center [235, 40] width 100 height 13
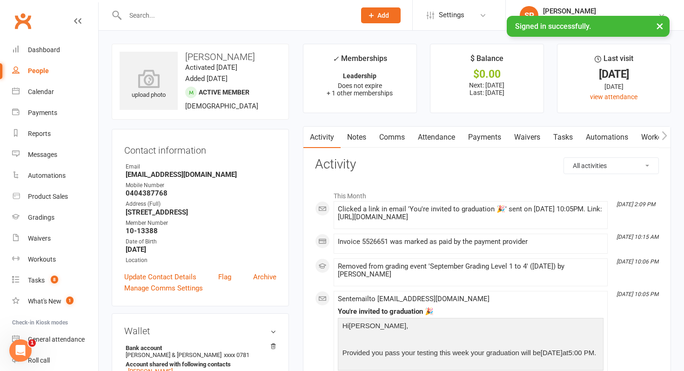
click at [169, 14] on input "text" at bounding box center [235, 15] width 226 height 13
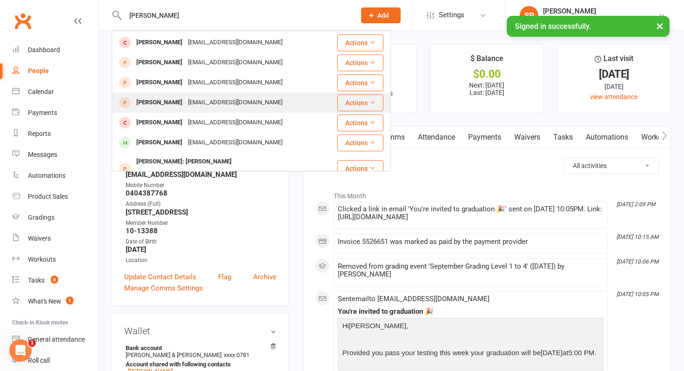
scroll to position [22, 0]
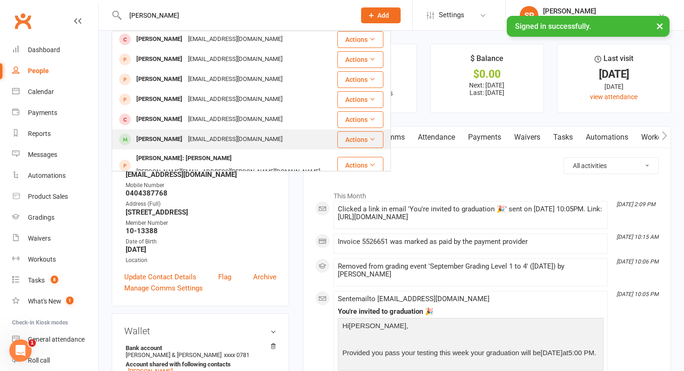
type input "[PERSON_NAME]"
click at [185, 140] on div "[EMAIL_ADDRESS][DOMAIN_NAME]" at bounding box center [235, 139] width 100 height 13
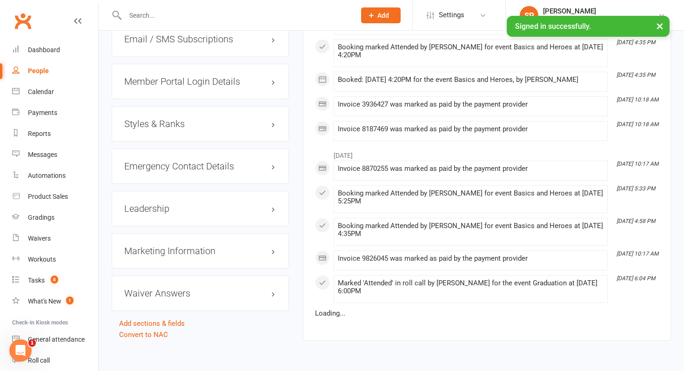
scroll to position [815, 0]
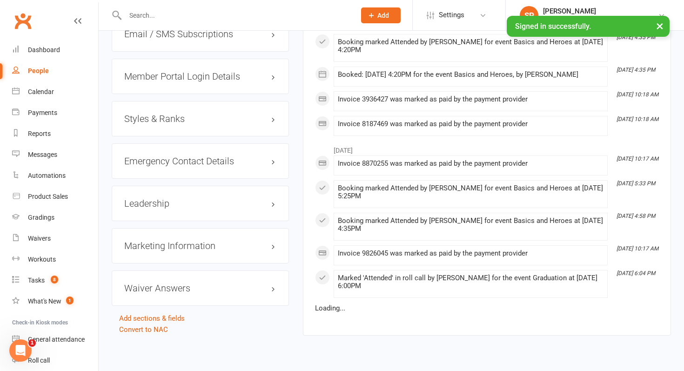
click at [178, 118] on h3 "Styles & Ranks" at bounding box center [200, 118] width 152 height 10
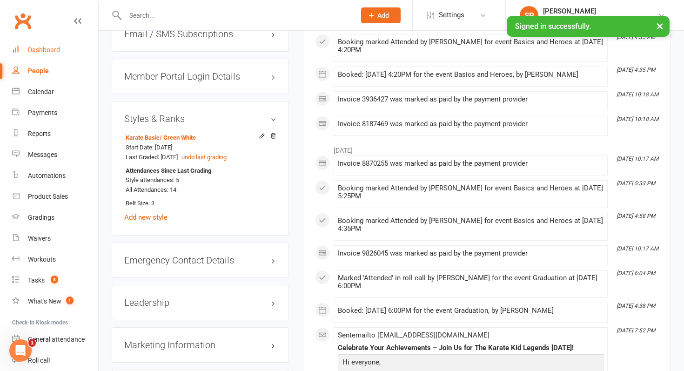
click at [53, 44] on link "Dashboard" at bounding box center [55, 50] width 86 height 21
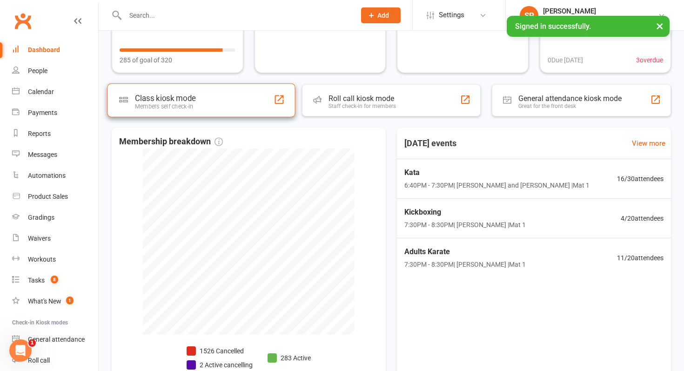
scroll to position [179, 0]
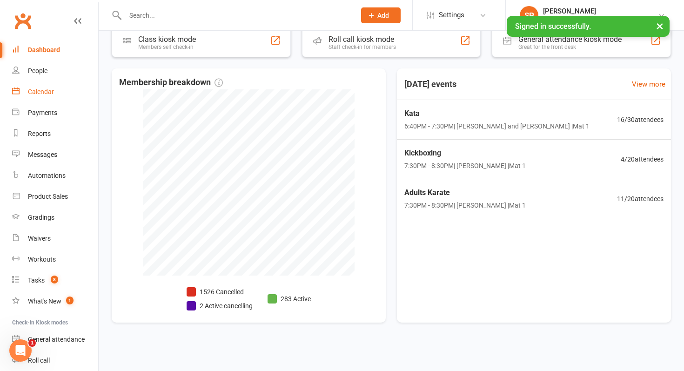
click at [53, 89] on link "Calendar" at bounding box center [55, 91] width 86 height 21
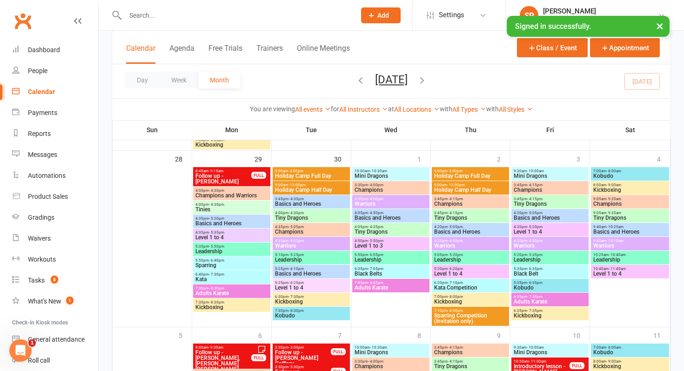
scroll to position [881, 0]
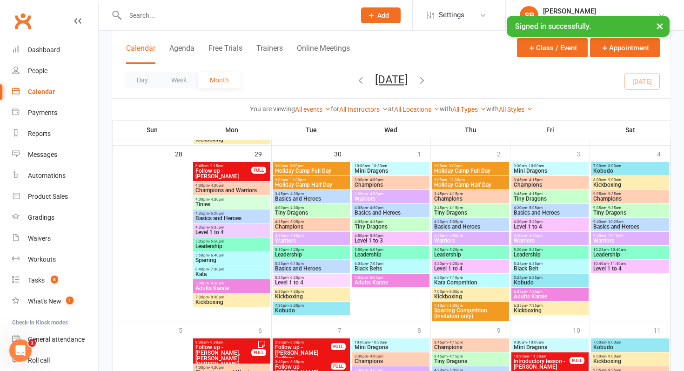
click at [156, 4] on div at bounding box center [230, 15] width 237 height 30
click at [157, 8] on div at bounding box center [230, 15] width 237 height 30
click at [158, 13] on input "text" at bounding box center [235, 15] width 226 height 13
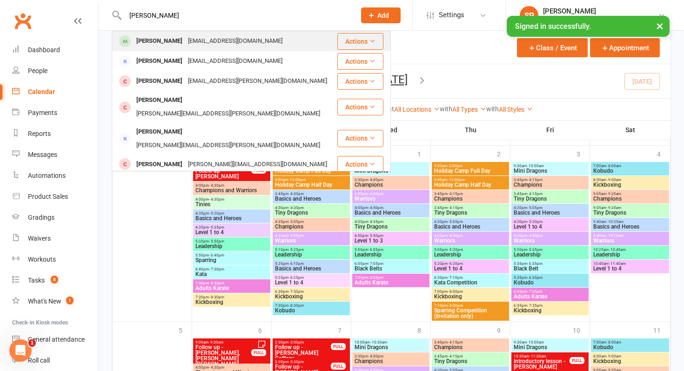
type input "[PERSON_NAME]"
click at [174, 36] on div "[PERSON_NAME]" at bounding box center [159, 40] width 52 height 13
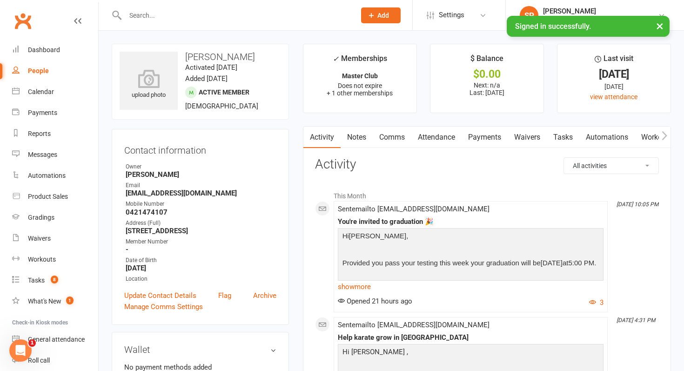
click at [426, 127] on link "Attendance" at bounding box center [436, 136] width 50 height 21
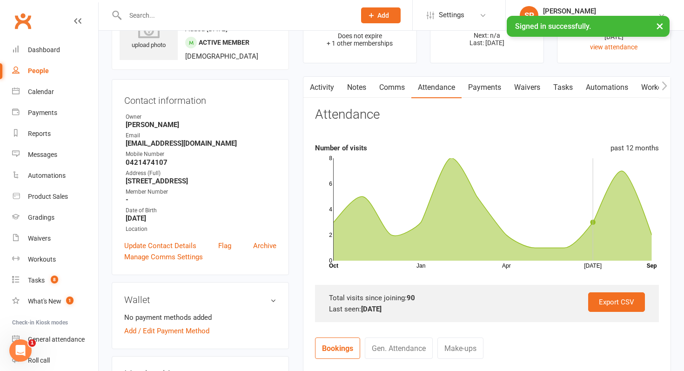
scroll to position [51, 0]
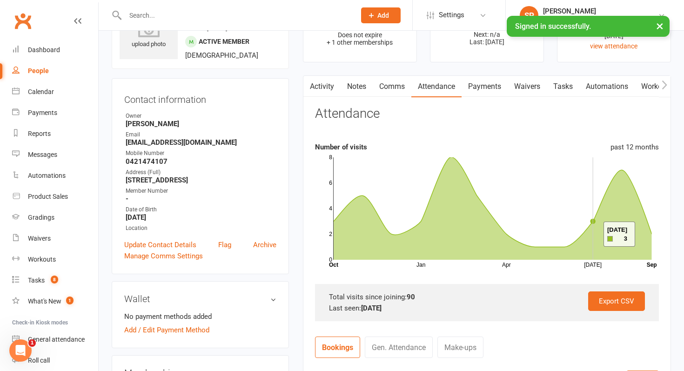
click at [591, 234] on icon at bounding box center [492, 208] width 318 height 102
click at [53, 44] on link "Dashboard" at bounding box center [55, 50] width 86 height 21
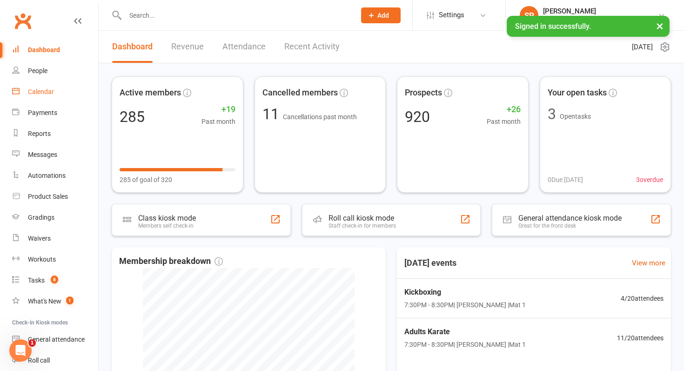
click at [46, 94] on div "Calendar" at bounding box center [41, 91] width 26 height 7
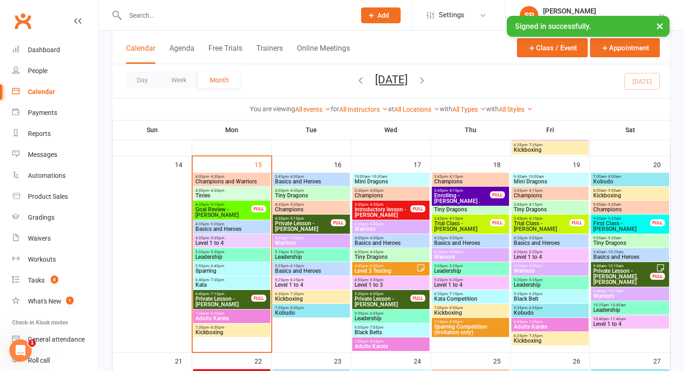
scroll to position [445, 0]
